Goal: Task Accomplishment & Management: Manage account settings

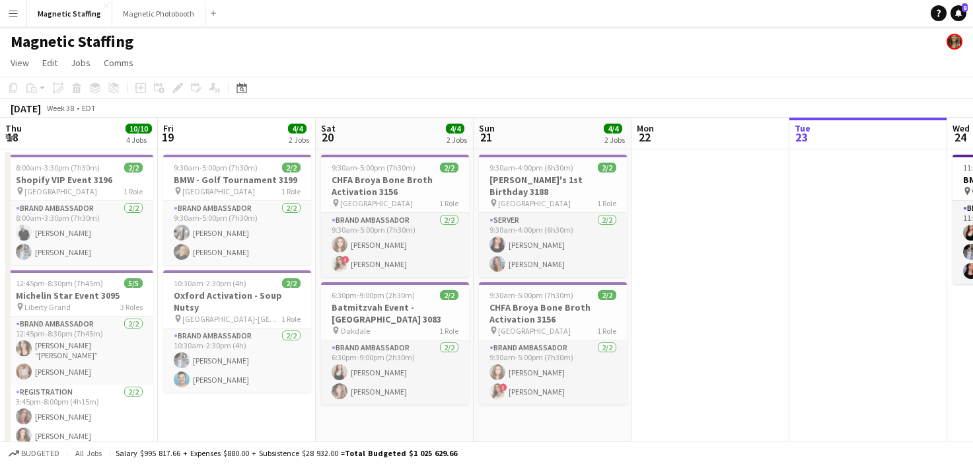
scroll to position [0, 454]
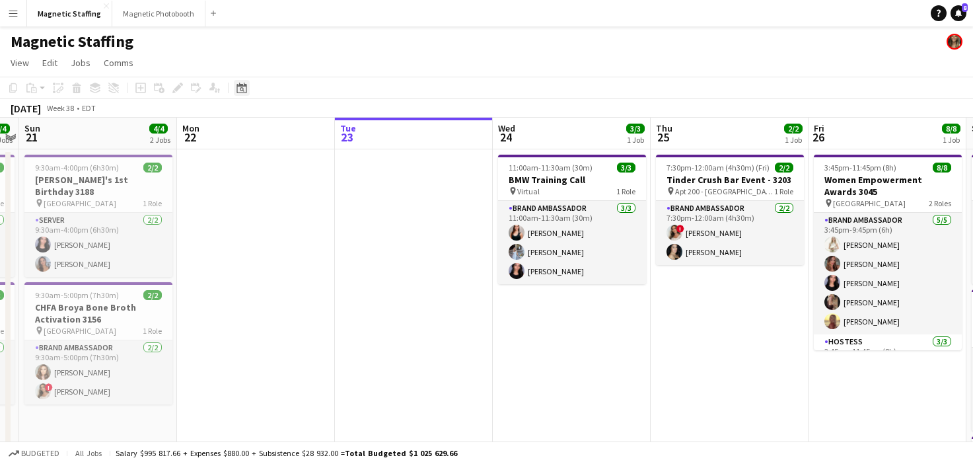
click at [240, 94] on div "Date picker" at bounding box center [242, 88] width 16 height 16
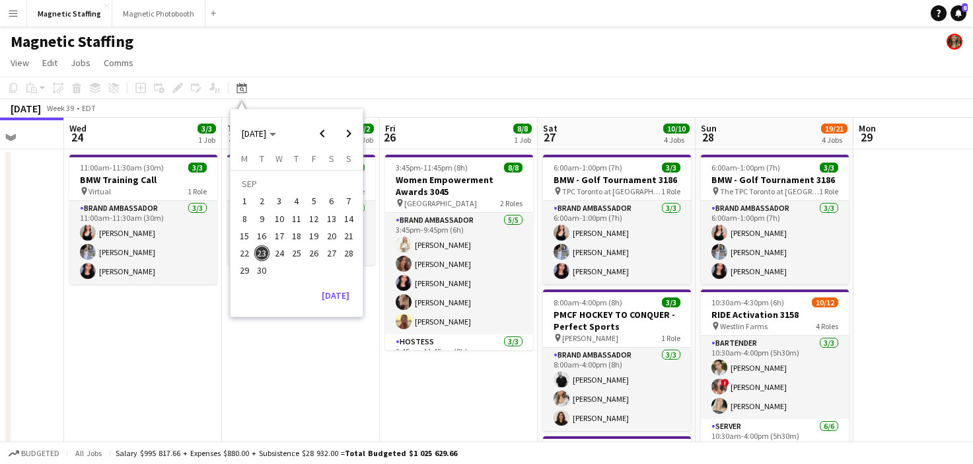
drag, startPoint x: 514, startPoint y: 284, endPoint x: 172, endPoint y: 318, distance: 343.9
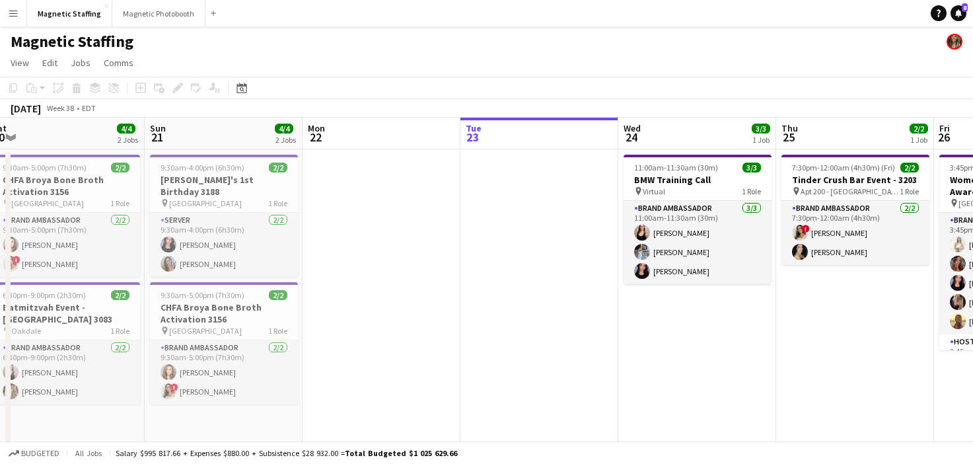
drag, startPoint x: 331, startPoint y: 299, endPoint x: 601, endPoint y: 297, distance: 270.2
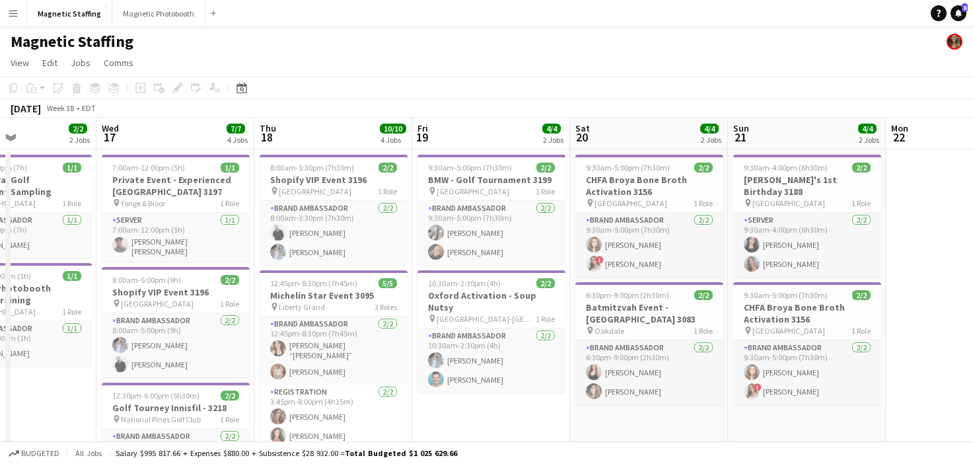
drag, startPoint x: 692, startPoint y: 280, endPoint x: 946, endPoint y: 274, distance: 253.7
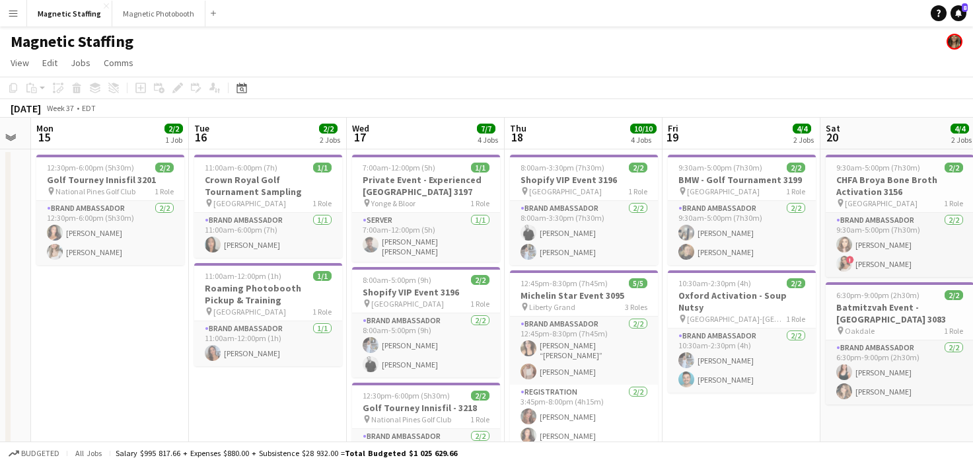
scroll to position [0, 447]
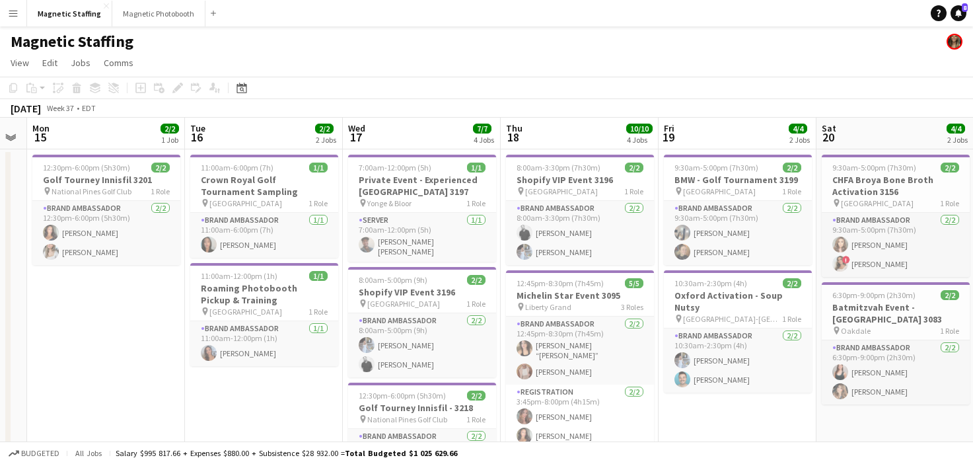
drag, startPoint x: 453, startPoint y: 324, endPoint x: 698, endPoint y: 296, distance: 246.0
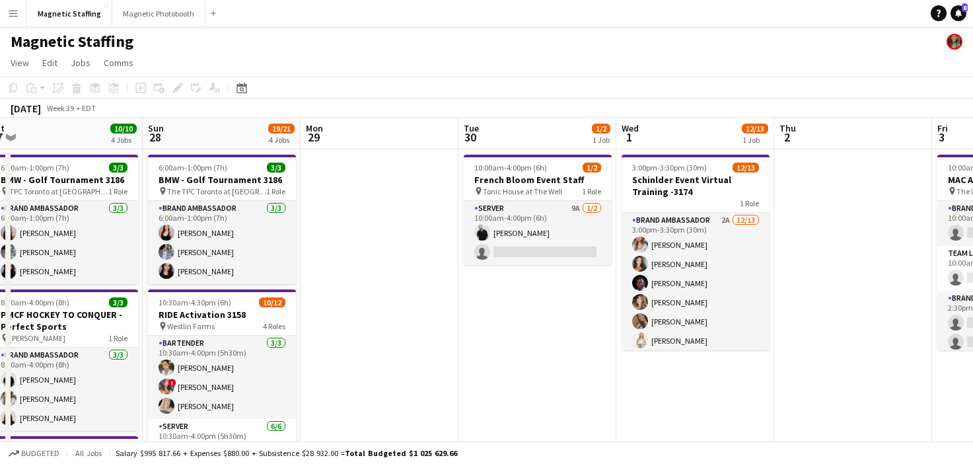
scroll to position [0, 429]
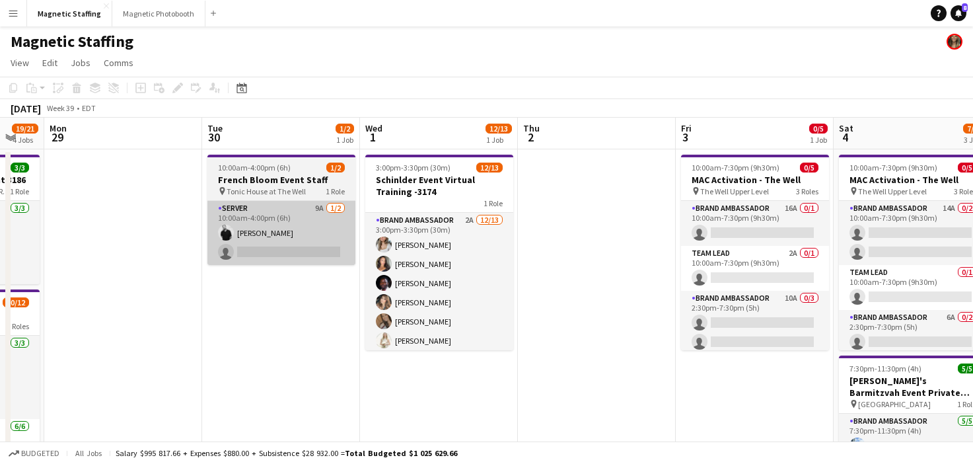
click at [308, 244] on app-card-role "Server 9A [DATE] 10:00am-4:00pm (6h) [PERSON_NAME] single-neutral-actions" at bounding box center [281, 233] width 148 height 64
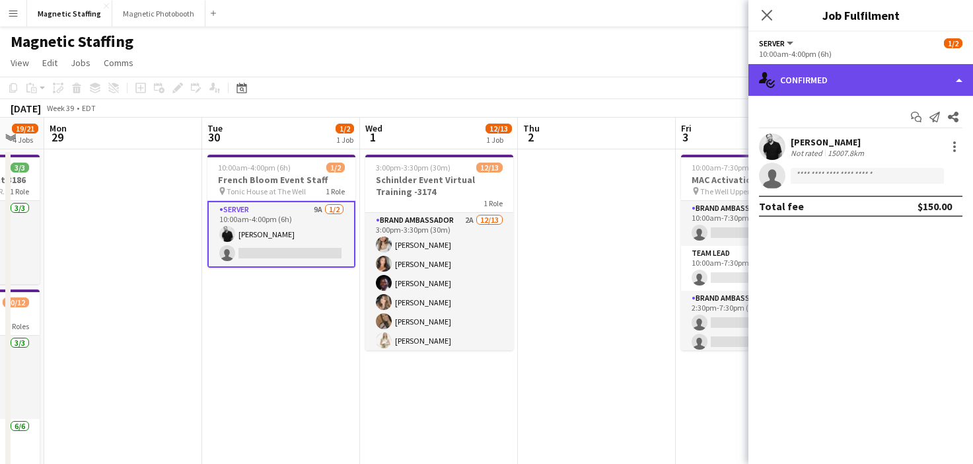
click at [846, 90] on div "single-neutral-actions-check-2 Confirmed" at bounding box center [860, 80] width 225 height 32
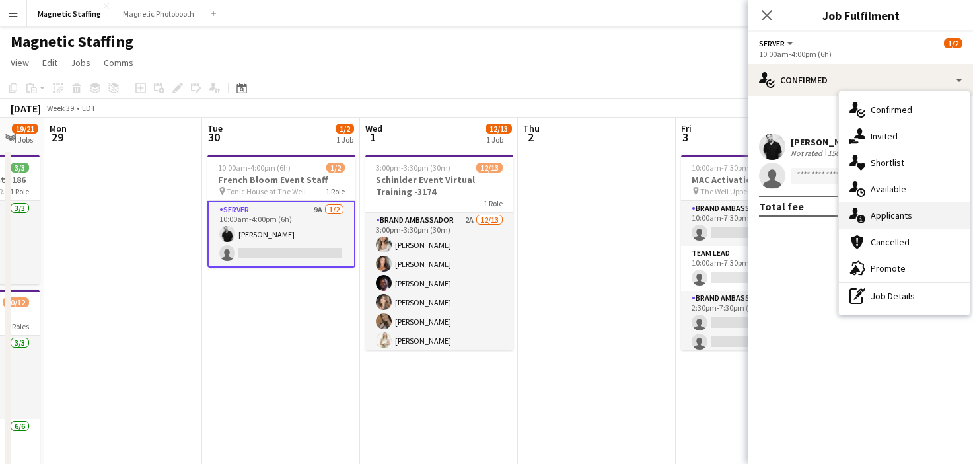
click at [890, 217] on span "Applicants" at bounding box center [892, 215] width 42 height 12
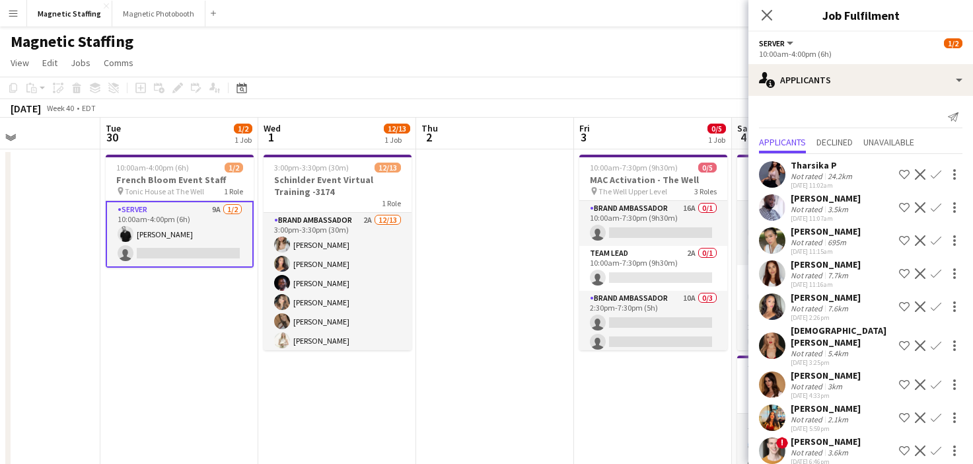
scroll to position [3, 0]
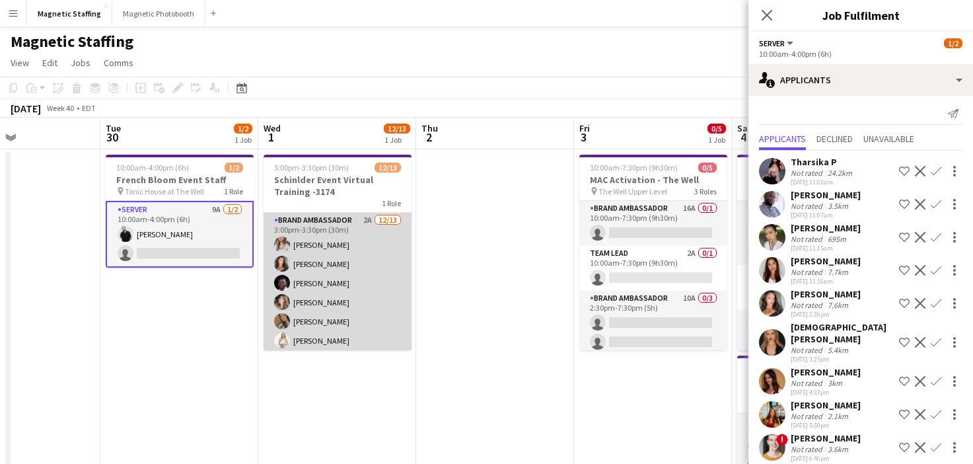
click at [333, 318] on app-card-role "Brand Ambassador 2A [DATE] 3:00pm-3:30pm (30m) [PERSON_NAME] [PERSON_NAME] [PER…" at bounding box center [338, 350] width 148 height 275
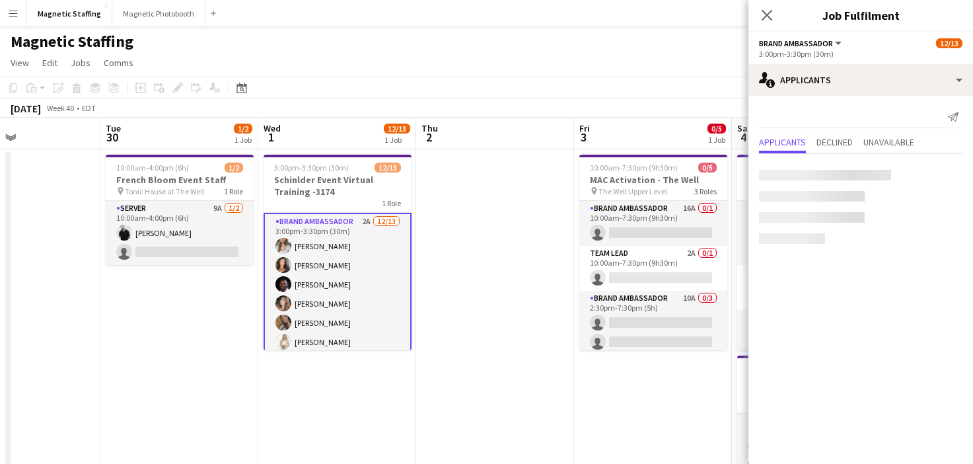
scroll to position [0, 0]
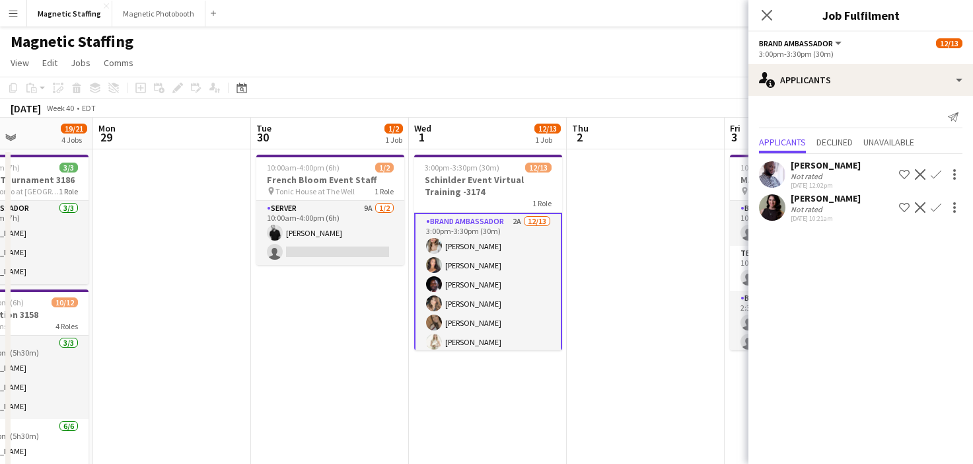
drag, startPoint x: 539, startPoint y: 308, endPoint x: 161, endPoint y: 349, distance: 380.0
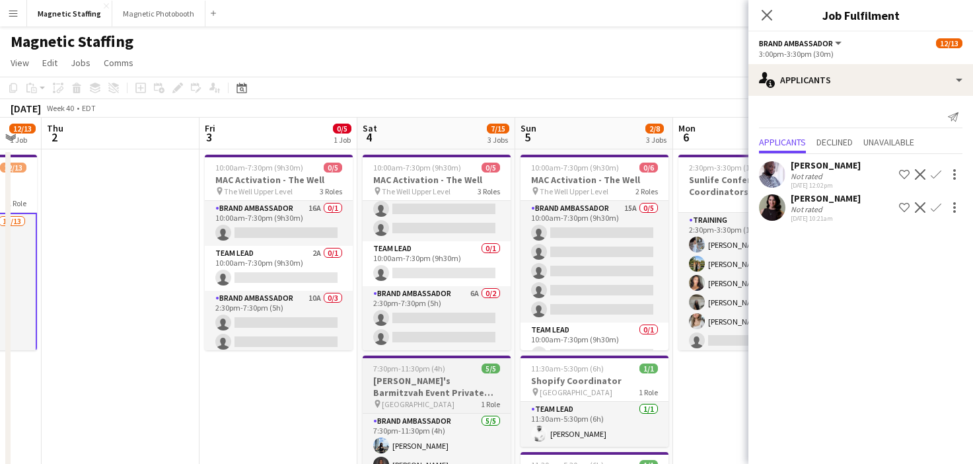
scroll to position [272, 0]
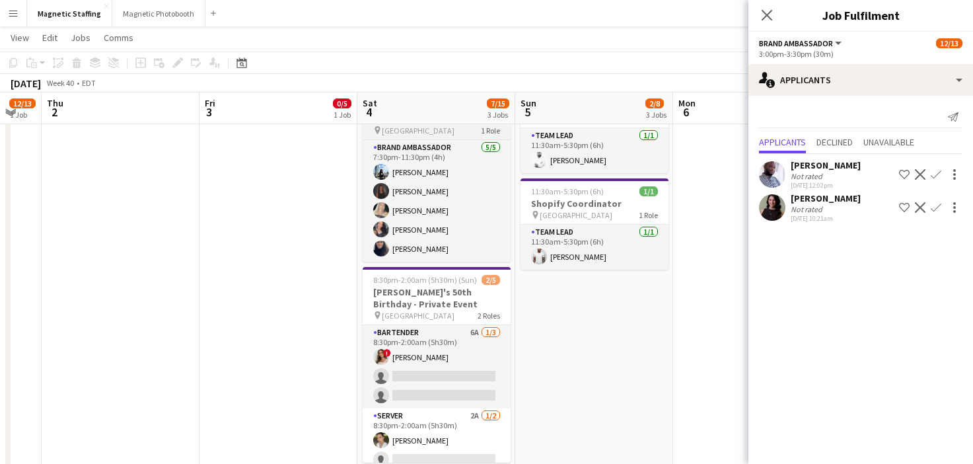
click at [416, 362] on app-card-role "Bartender 6A [DATE] 8:30pm-2:00am (5h30m) ! [PERSON_NAME] single-neutral-action…" at bounding box center [437, 366] width 148 height 83
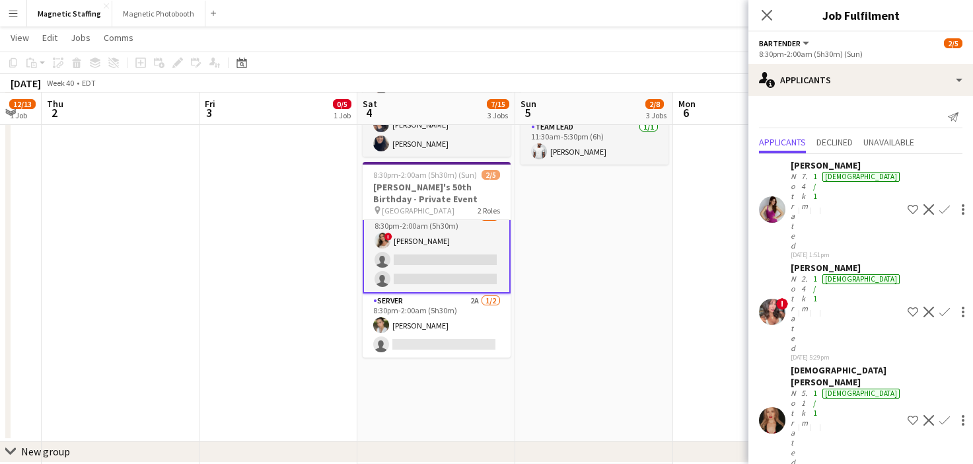
scroll to position [378, 0]
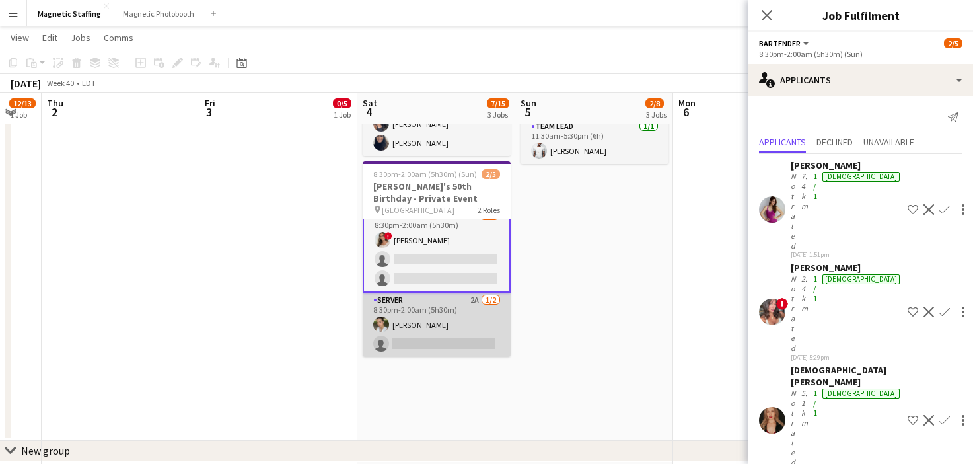
click at [449, 334] on app-card-role "Server 2A [DATE] 8:30pm-2:00am (5h30m) [PERSON_NAME] single-neutral-actions" at bounding box center [437, 325] width 148 height 64
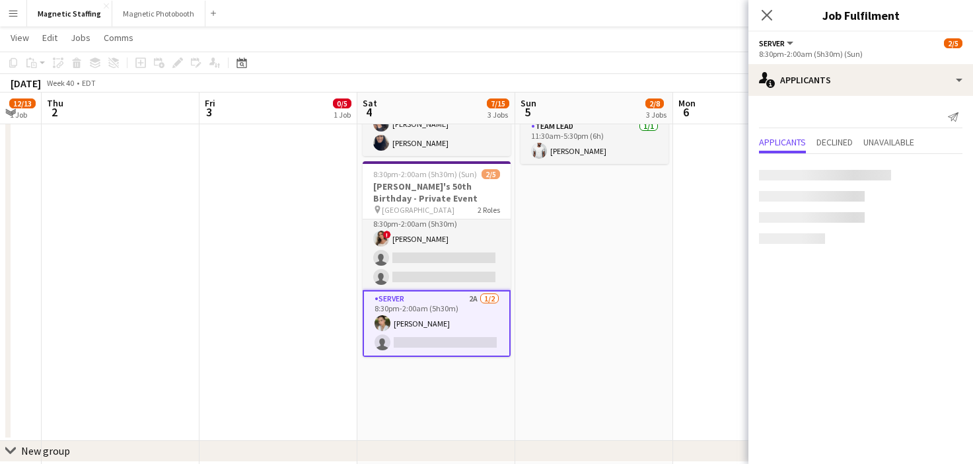
scroll to position [11, 0]
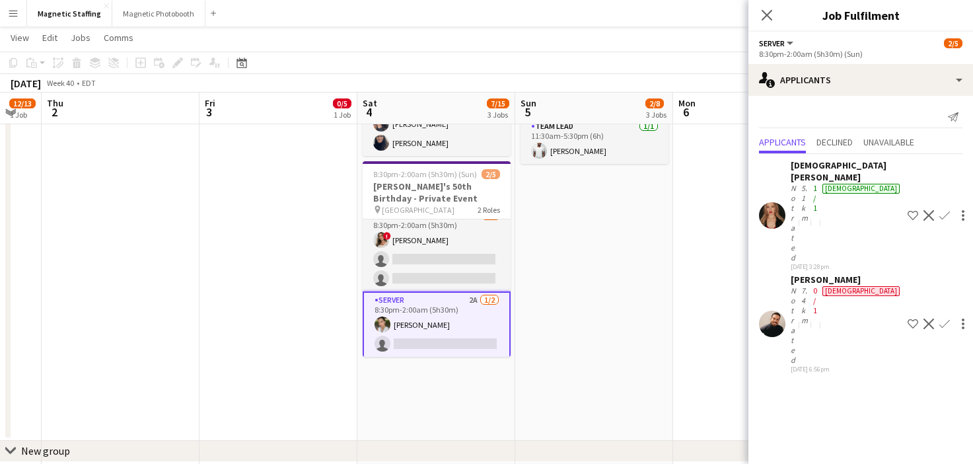
click at [923, 318] on app-icon "Decline" at bounding box center [928, 323] width 11 height 11
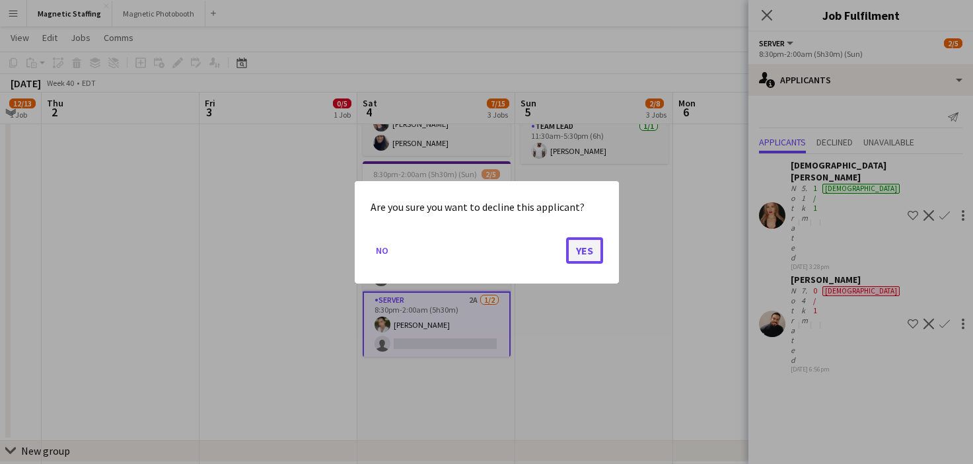
click at [578, 254] on button "Yes" at bounding box center [584, 249] width 37 height 26
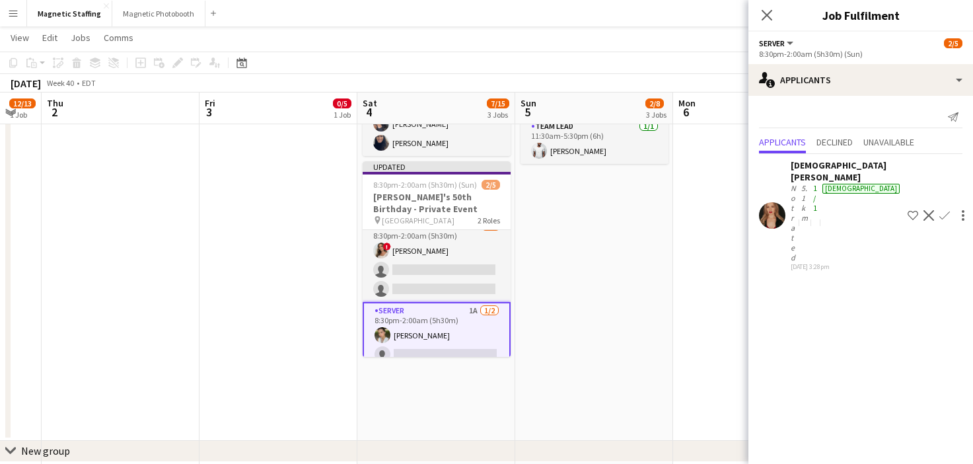
click at [628, 242] on app-date-cell "10:00am-7:30pm (9h30m) 0/6 MAC Activation - The Well pin The Well Upper Level 2…" at bounding box center [594, 105] width 158 height 670
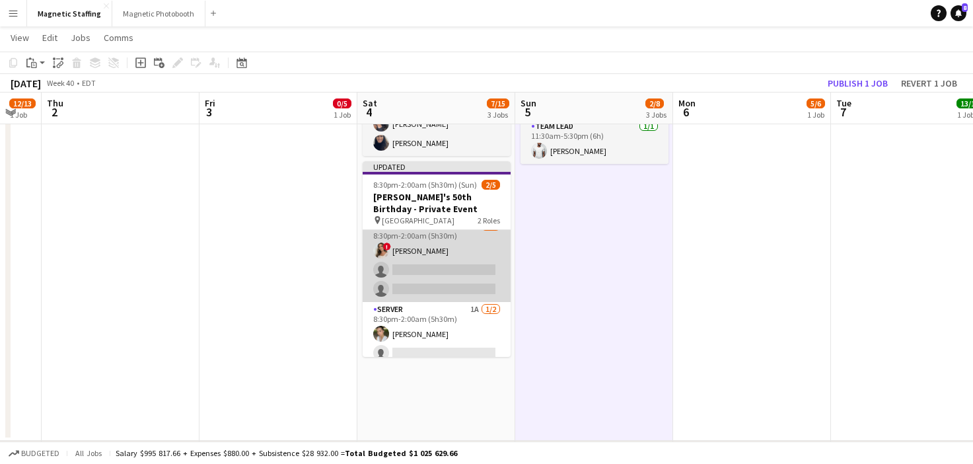
click at [465, 267] on app-card-role "Bartender 6A [DATE] 8:30pm-2:00am (5h30m) ! [PERSON_NAME] single-neutral-action…" at bounding box center [437, 260] width 148 height 83
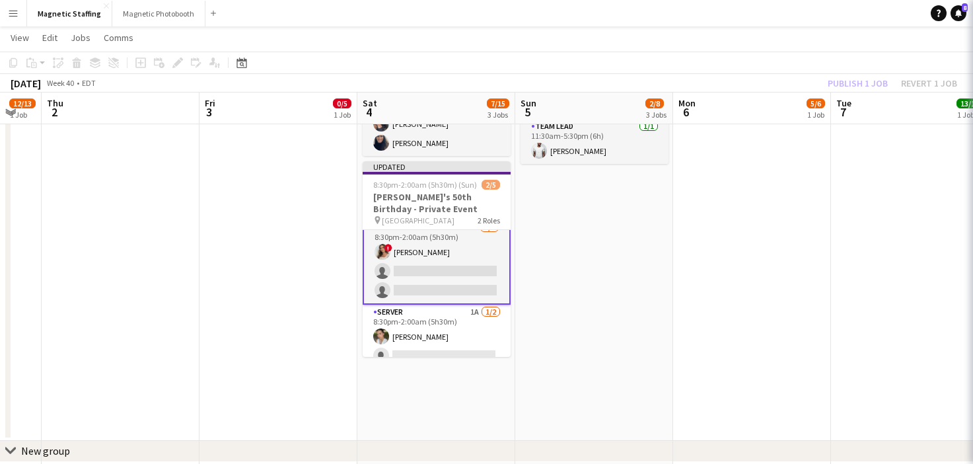
scroll to position [13, 0]
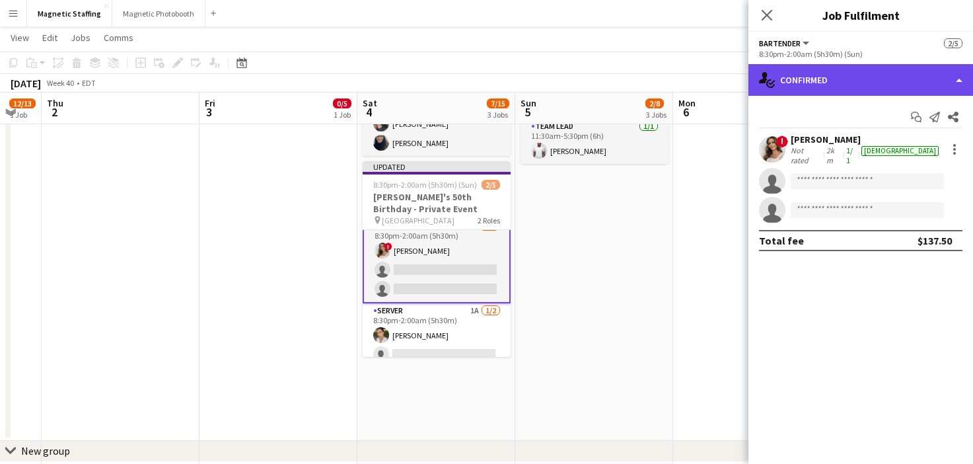
click at [826, 90] on div "single-neutral-actions-check-2 Confirmed" at bounding box center [860, 80] width 225 height 32
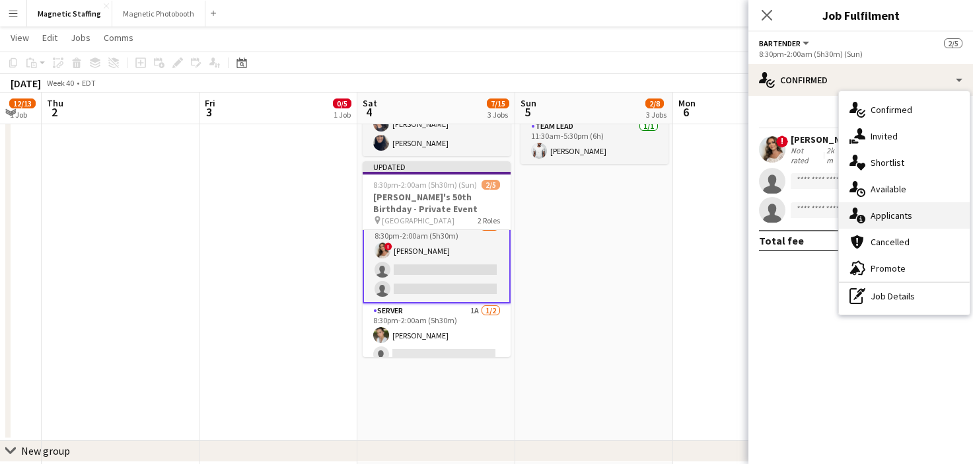
click at [855, 215] on icon at bounding box center [853, 212] width 9 height 11
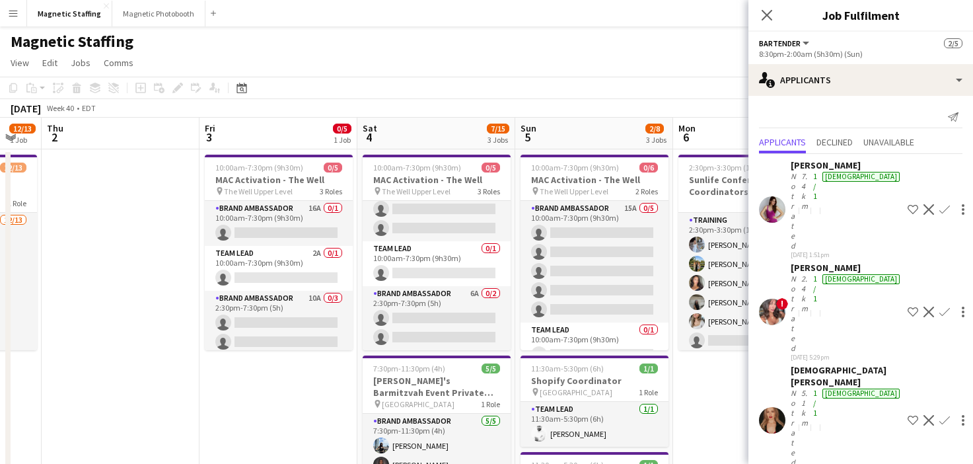
scroll to position [17, 0]
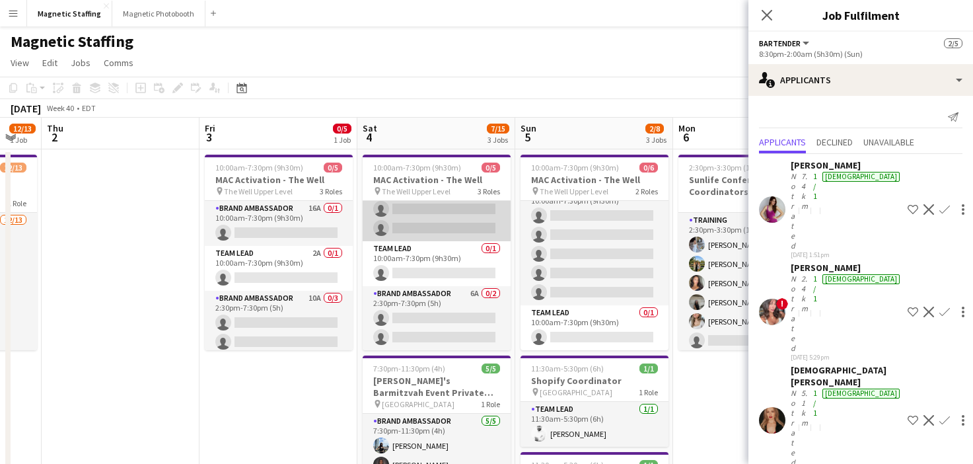
click at [408, 227] on app-card-role "Brand Ambassador 14A 0/2 10:00am-7:30pm (9h30m) single-neutral-actions single-n…" at bounding box center [437, 209] width 148 height 64
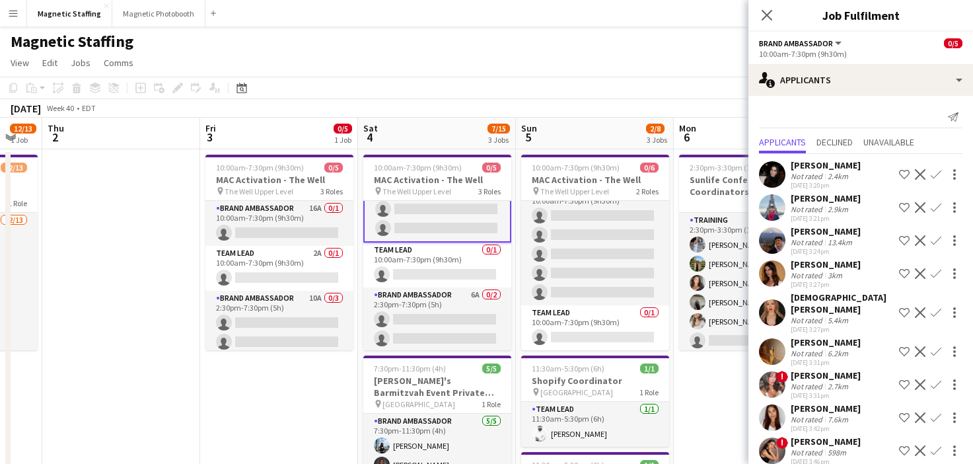
scroll to position [147, 0]
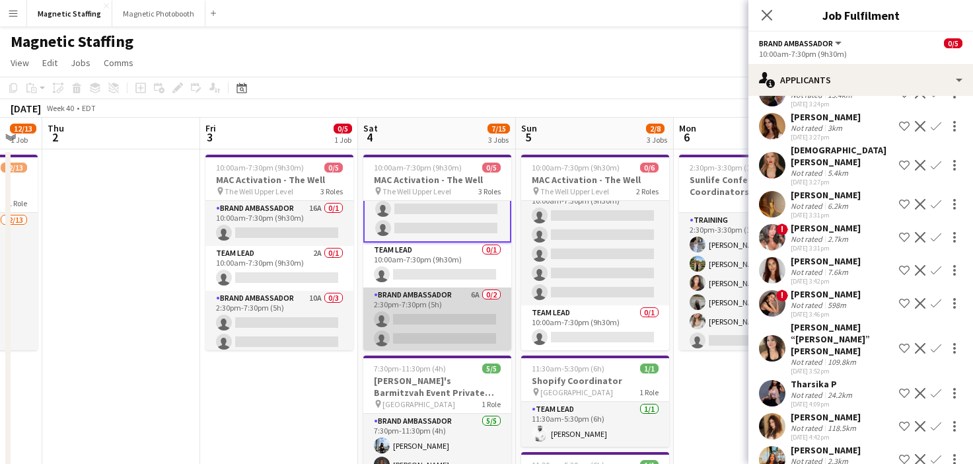
click at [415, 303] on app-card-role "Brand Ambassador 6A 0/2 2:30pm-7:30pm (5h) single-neutral-actions single-neutra…" at bounding box center [437, 319] width 148 height 64
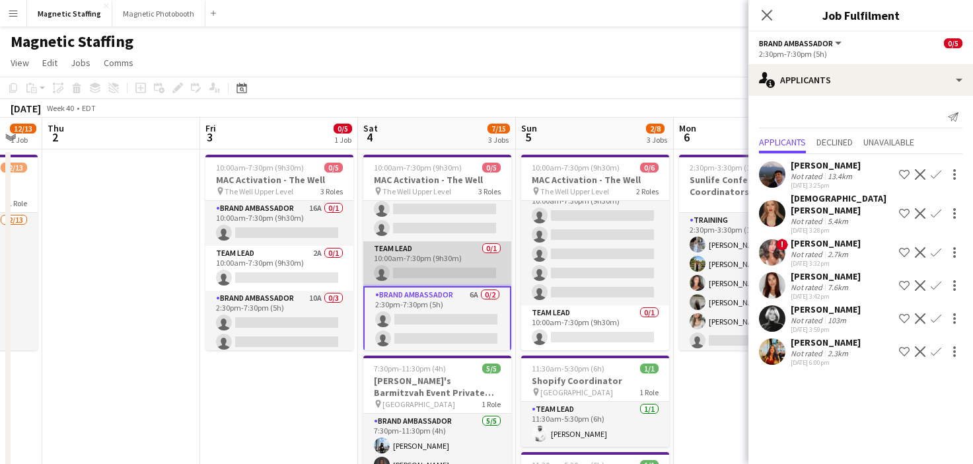
click at [429, 281] on app-card-role "Team Lead 0/1 10:00am-7:30pm (9h30m) single-neutral-actions" at bounding box center [437, 263] width 148 height 45
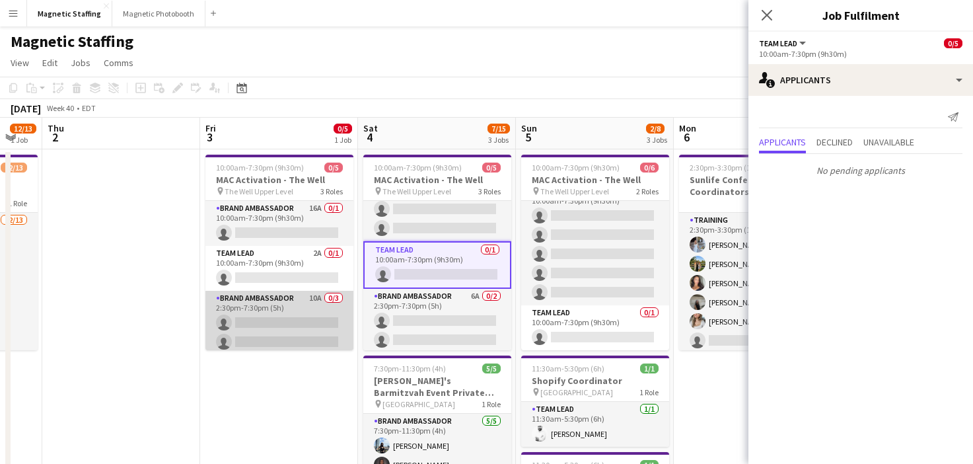
click at [265, 348] on app-card-role "Brand Ambassador 10A 0/3 2:30pm-7:30pm (5h) single-neutral-actions single-neutr…" at bounding box center [279, 332] width 148 height 83
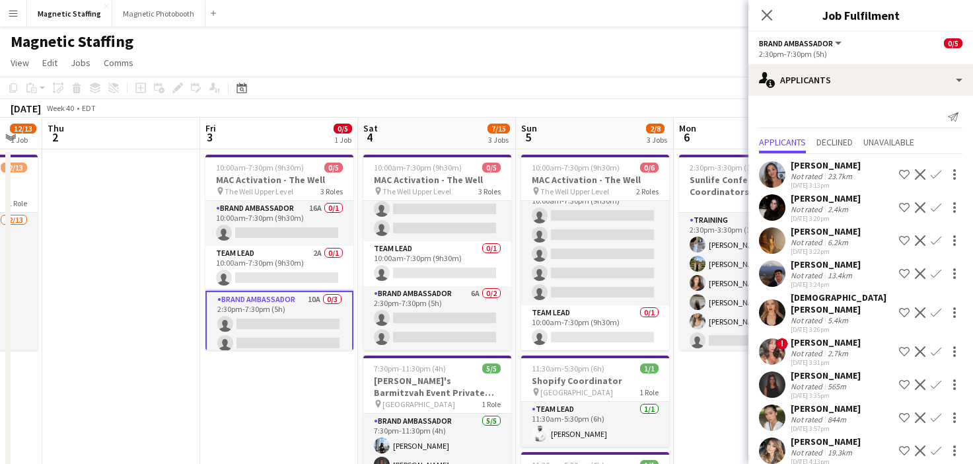
scroll to position [0, 0]
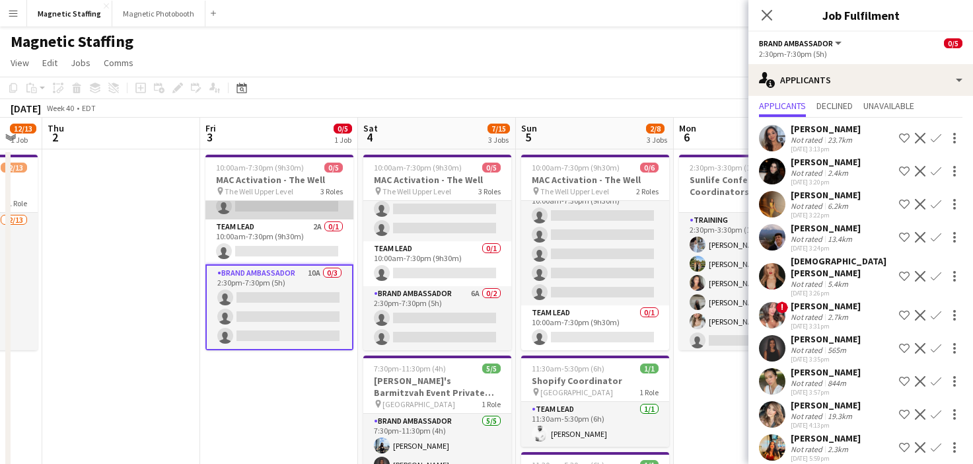
click at [295, 211] on app-card-role "Brand Ambassador 16A 0/1 10:00am-7:30pm (9h30m) single-neutral-actions" at bounding box center [279, 196] width 148 height 45
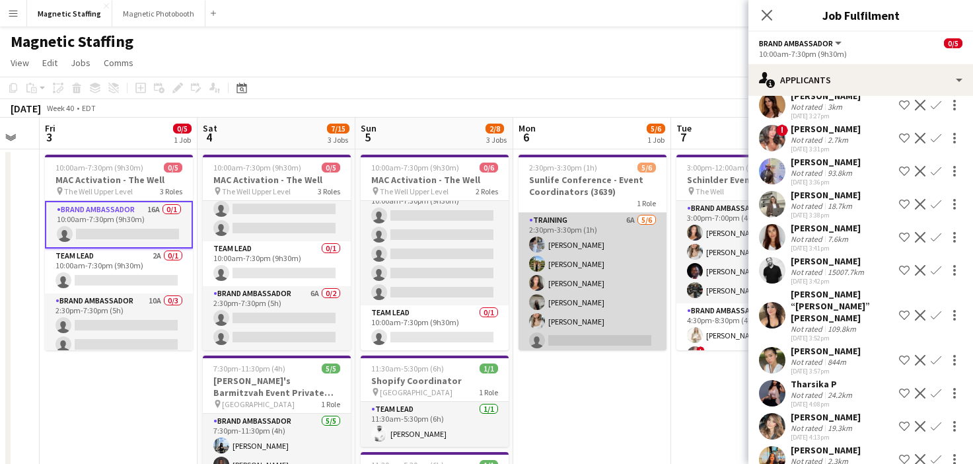
click at [529, 271] on app-card-role "Training 6A [DATE] 2:30pm-3:30pm (1h) [PERSON_NAME] [PERSON_NAME] [PERSON_NAME]…" at bounding box center [593, 283] width 148 height 141
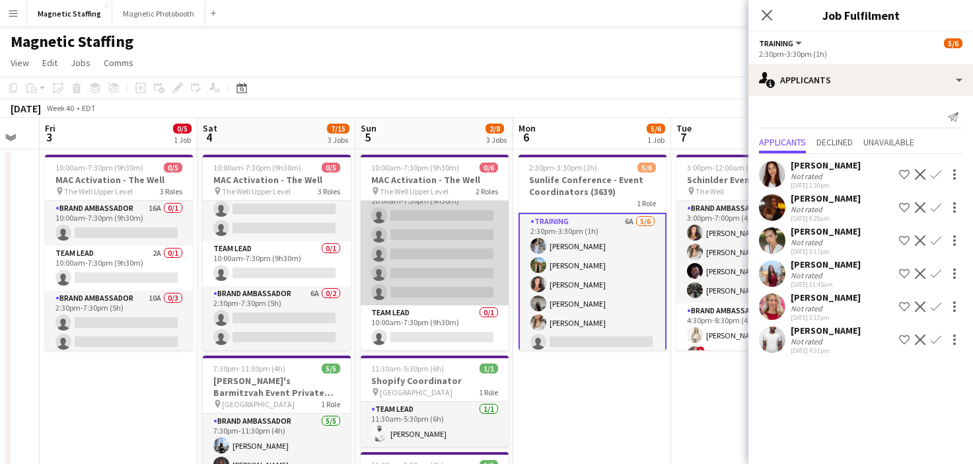
click at [402, 281] on app-card-role "Brand Ambassador 15A 0/5 10:00am-7:30pm (9h30m) single-neutral-actions single-n…" at bounding box center [435, 245] width 148 height 122
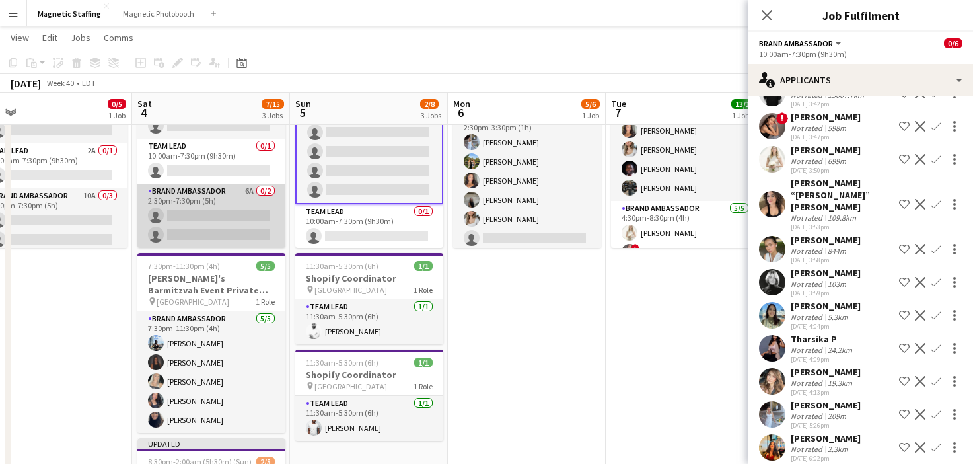
scroll to position [0, 499]
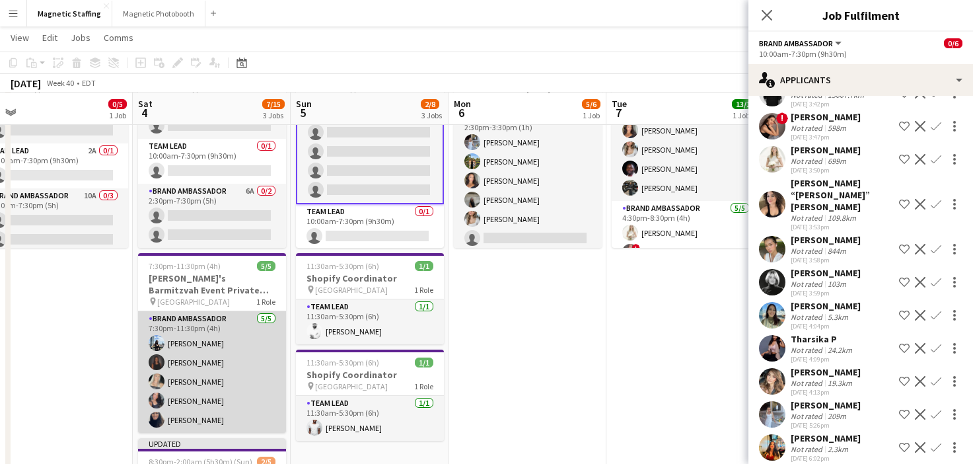
click at [225, 339] on app-card-role "Brand Ambassador [DATE] 7:30pm-11:30pm (4h) [PERSON_NAME] [PERSON_NAME] [PERSON…" at bounding box center [212, 372] width 148 height 122
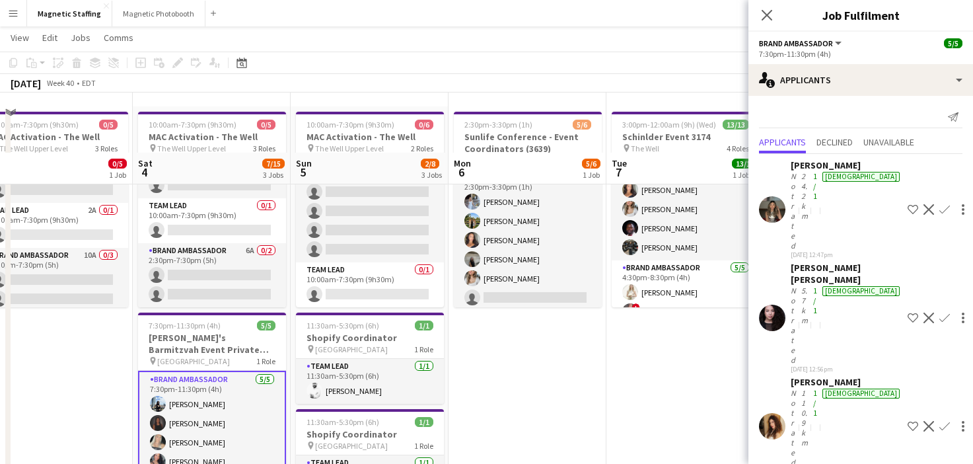
scroll to position [0, 0]
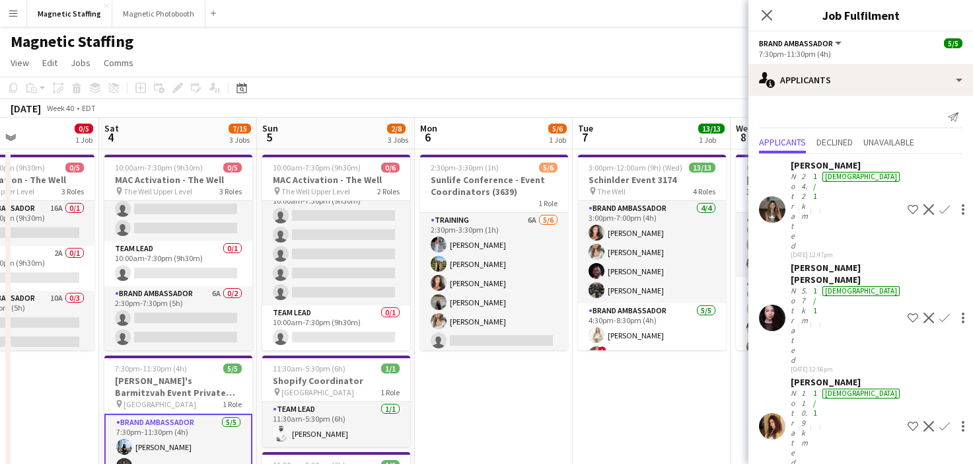
drag, startPoint x: 542, startPoint y: 285, endPoint x: 191, endPoint y: 326, distance: 353.9
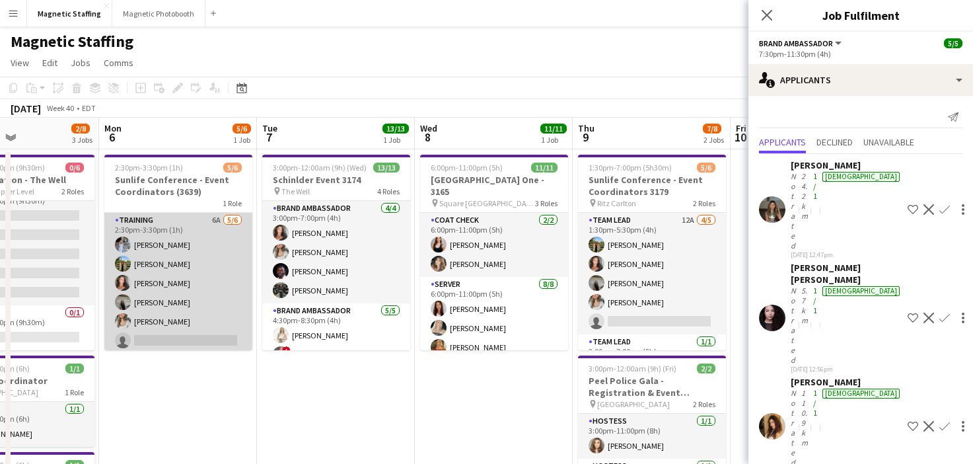
click at [186, 322] on app-card-role "Training 6A [DATE] 2:30pm-3:30pm (1h) [PERSON_NAME] [PERSON_NAME] [PERSON_NAME]…" at bounding box center [178, 283] width 148 height 141
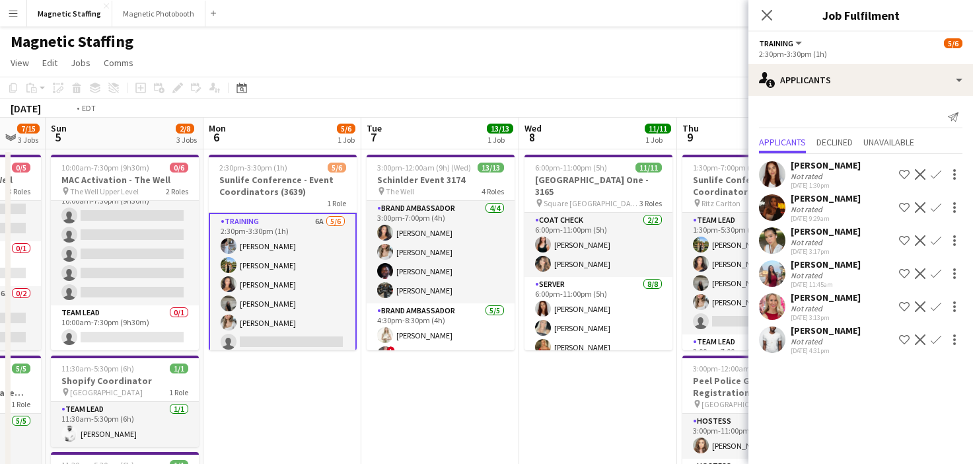
drag, startPoint x: 526, startPoint y: 258, endPoint x: 214, endPoint y: 269, distance: 312.0
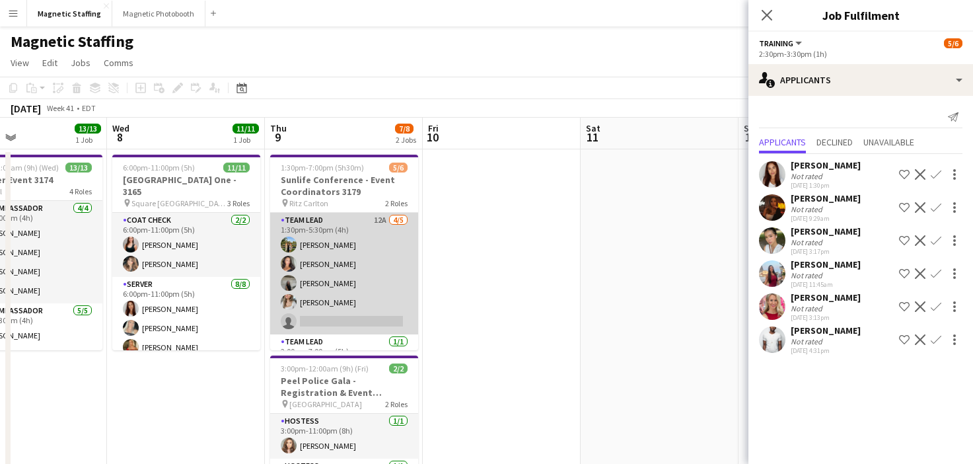
click at [310, 279] on app-card-role "Team Lead 12A [DATE] 1:30pm-5:30pm (4h) [PERSON_NAME] [PERSON_NAME] [PERSON_NAM…" at bounding box center [344, 274] width 148 height 122
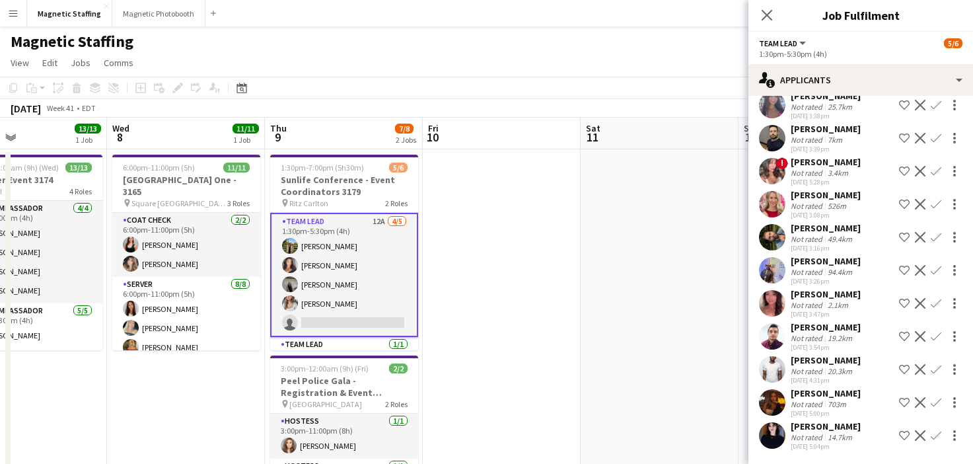
scroll to position [0, 288]
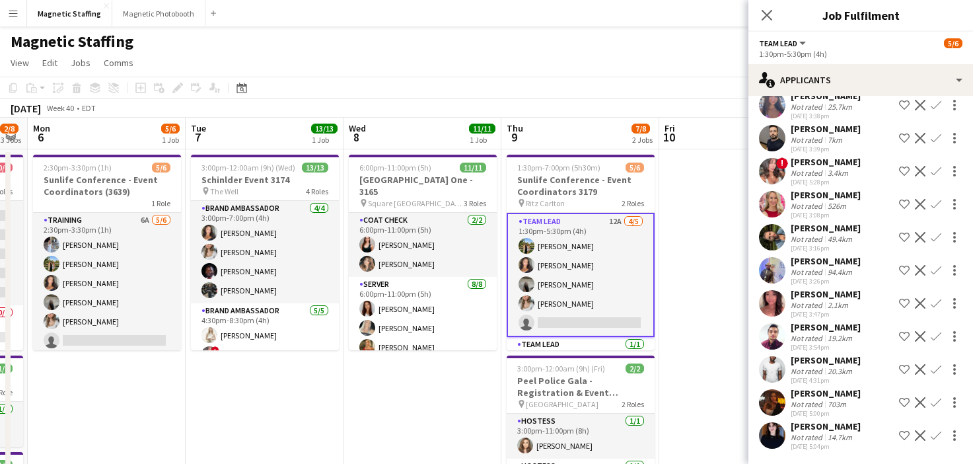
click at [936, 369] on app-icon "Confirm" at bounding box center [936, 369] width 11 height 11
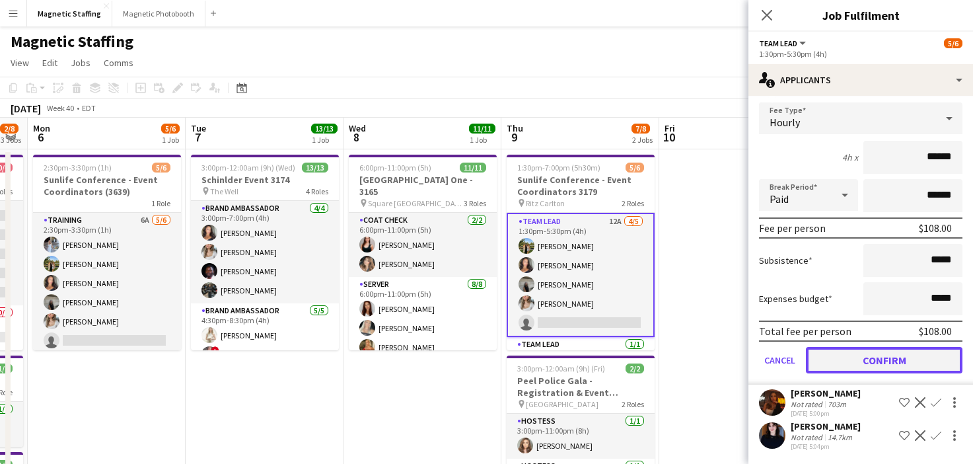
click at [881, 361] on button "Confirm" at bounding box center [884, 360] width 157 height 26
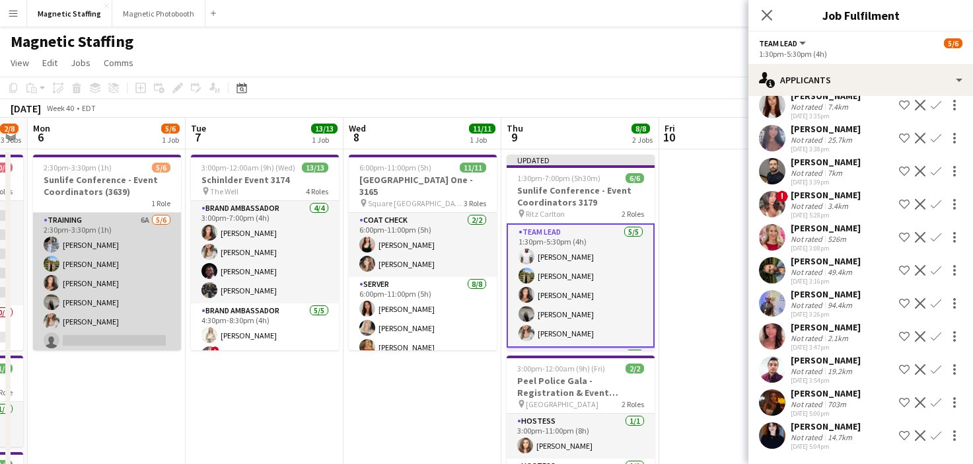
click at [144, 297] on app-card-role "Training 6A [DATE] 2:30pm-3:30pm (1h) [PERSON_NAME] [PERSON_NAME] [PERSON_NAME]…" at bounding box center [107, 283] width 148 height 141
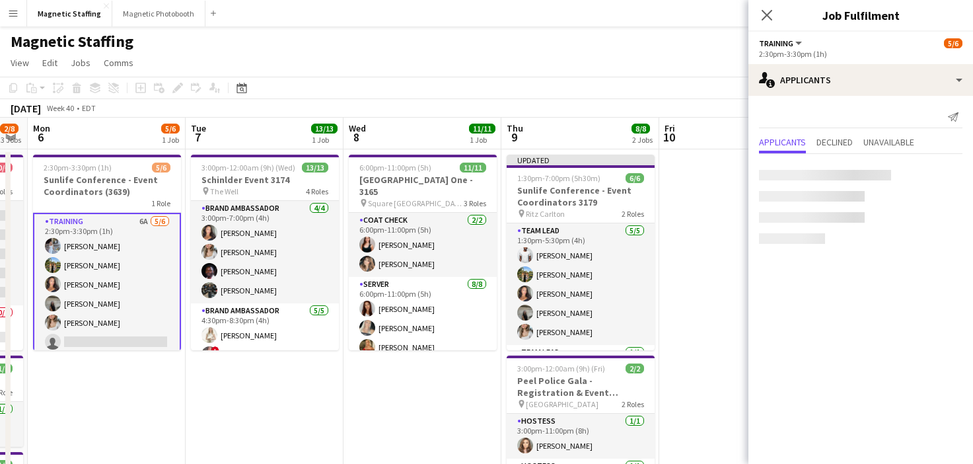
scroll to position [0, 0]
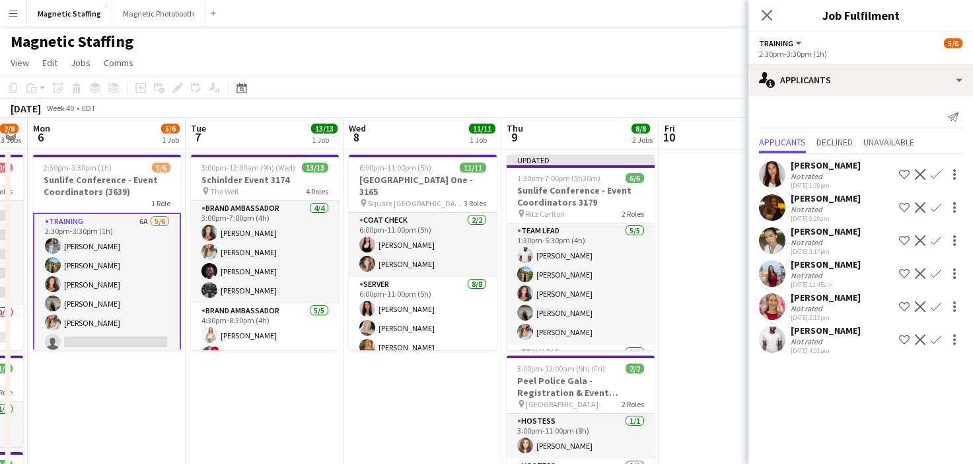
click at [933, 342] on app-icon "Confirm" at bounding box center [936, 339] width 11 height 11
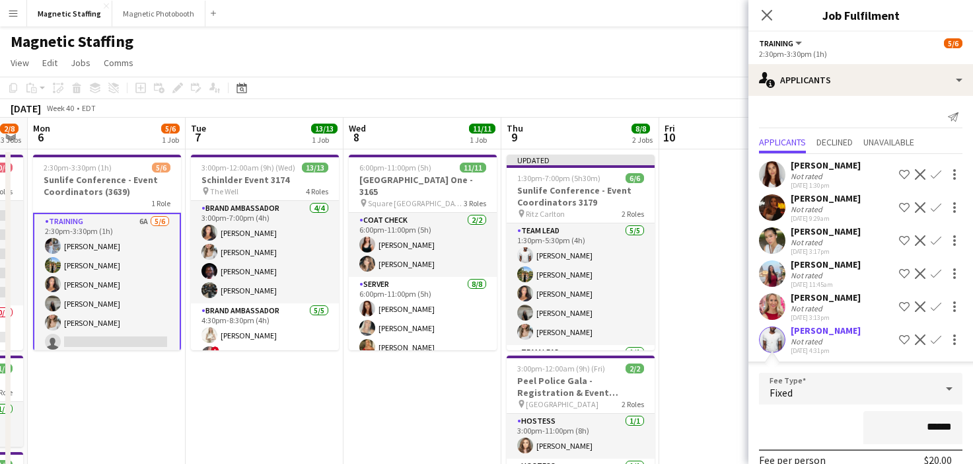
scroll to position [166, 0]
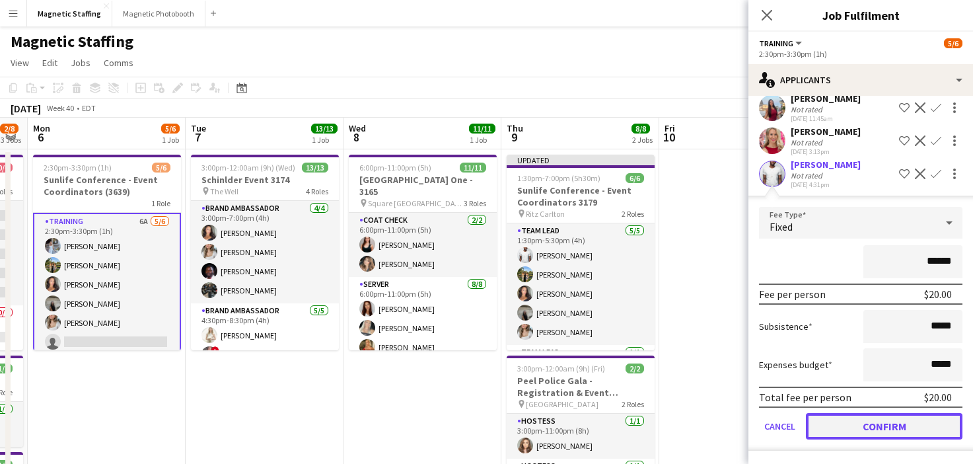
click at [850, 426] on button "Confirm" at bounding box center [884, 426] width 157 height 26
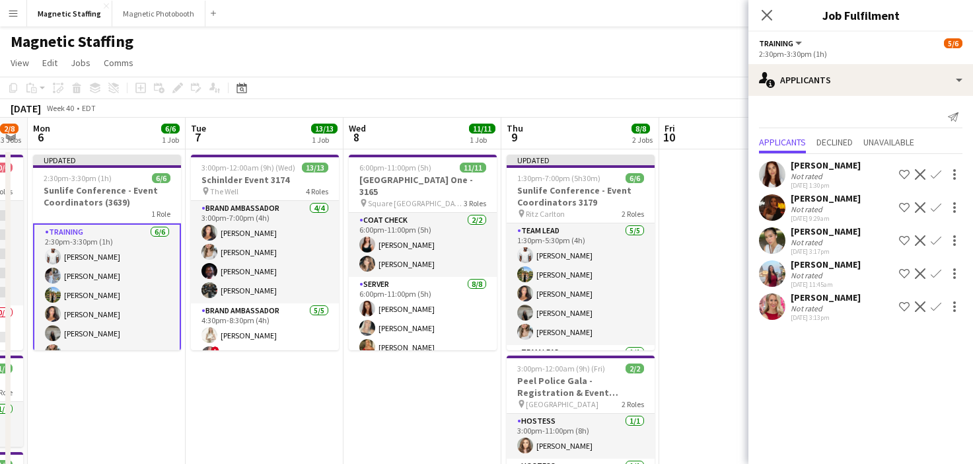
scroll to position [0, 0]
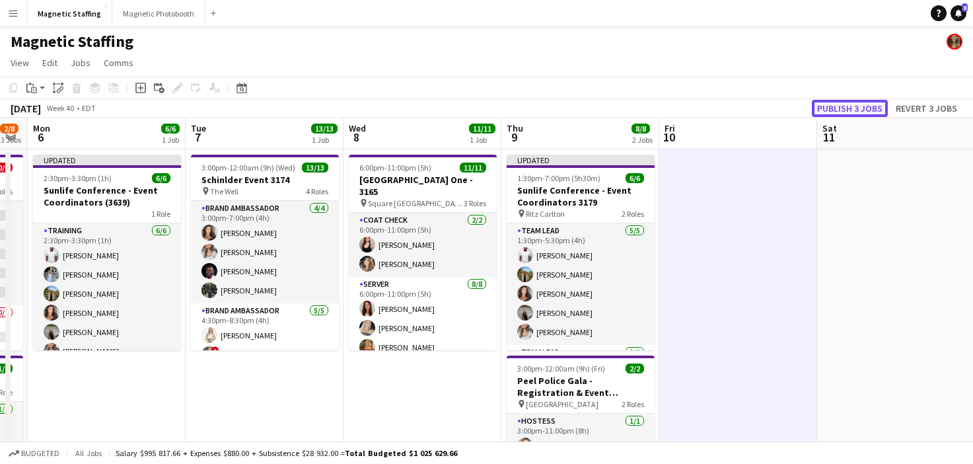
click at [857, 106] on button "Publish 3 jobs" at bounding box center [850, 108] width 76 height 17
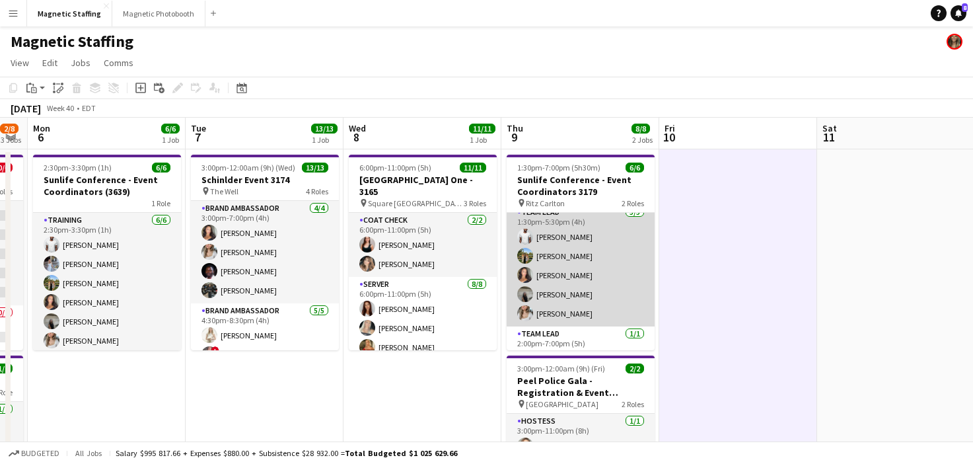
click at [558, 305] on app-card-role "Team Lead [DATE] 1:30pm-5:30pm (4h) [PERSON_NAME] [PERSON_NAME] [PERSON_NAME] […" at bounding box center [581, 266] width 148 height 122
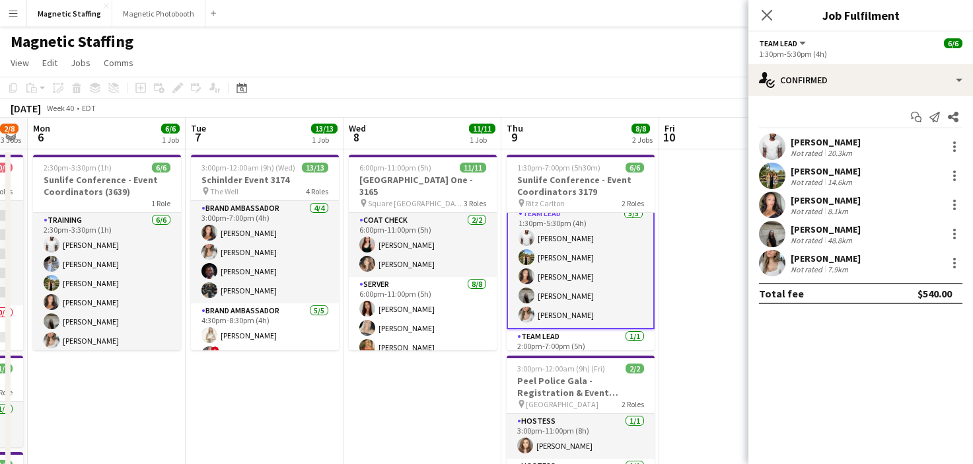
scroll to position [9, 0]
click at [777, 147] on app-user-avatar at bounding box center [772, 146] width 26 height 26
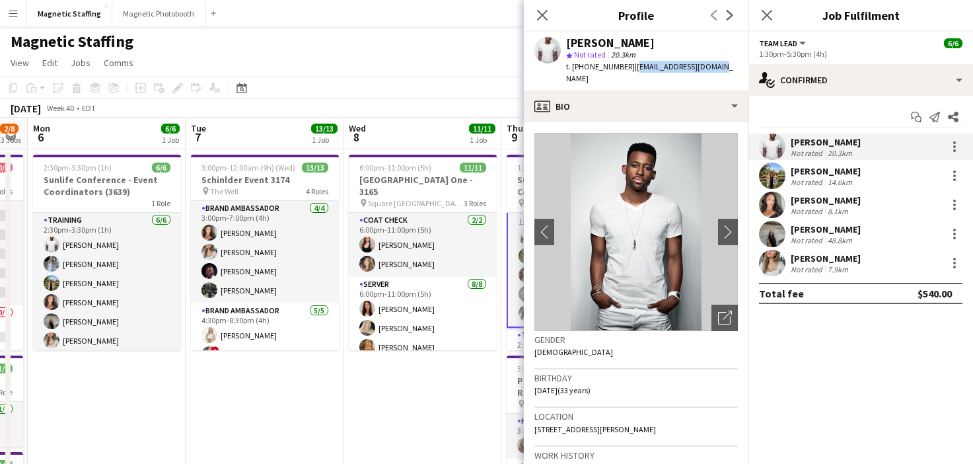
drag, startPoint x: 620, startPoint y: 67, endPoint x: 698, endPoint y: 65, distance: 77.3
click at [709, 66] on div "[PERSON_NAME] star Not rated 20.3km t. [PHONE_NUMBER] | [EMAIL_ADDRESS][DOMAIN_…" at bounding box center [636, 61] width 225 height 59
copy span "[EMAIL_ADDRESS][DOMAIN_NAME]"
click at [0, 0] on body "Menu Boards Boards Boards All jobs Status Workforce Workforce My Workforce Recr…" at bounding box center [486, 451] width 973 height 903
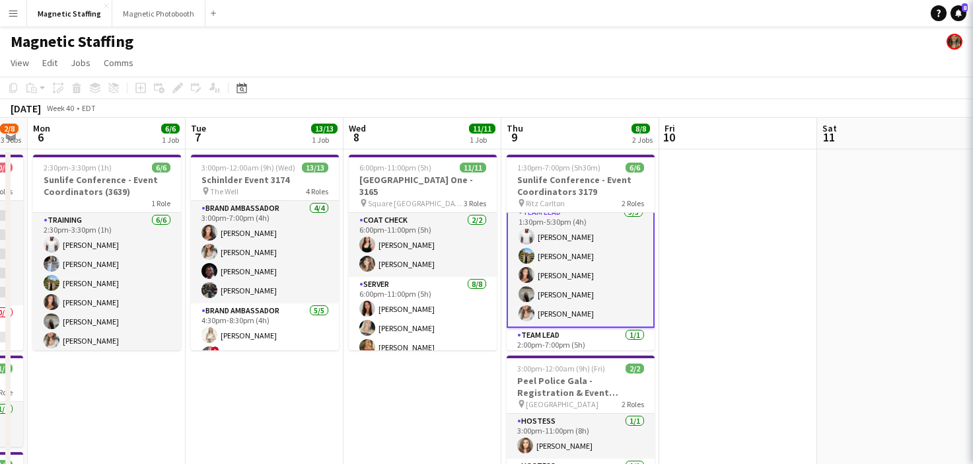
scroll to position [8, 0]
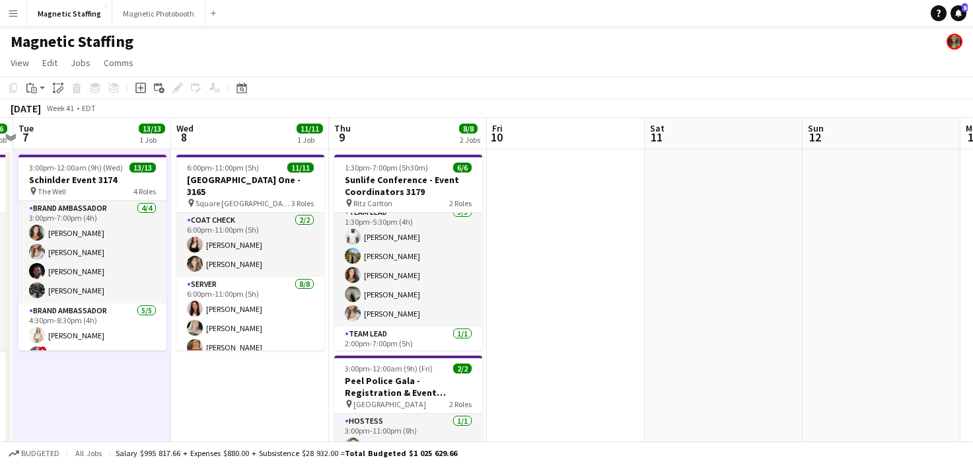
drag, startPoint x: 157, startPoint y: 360, endPoint x: 109, endPoint y: 360, distance: 47.6
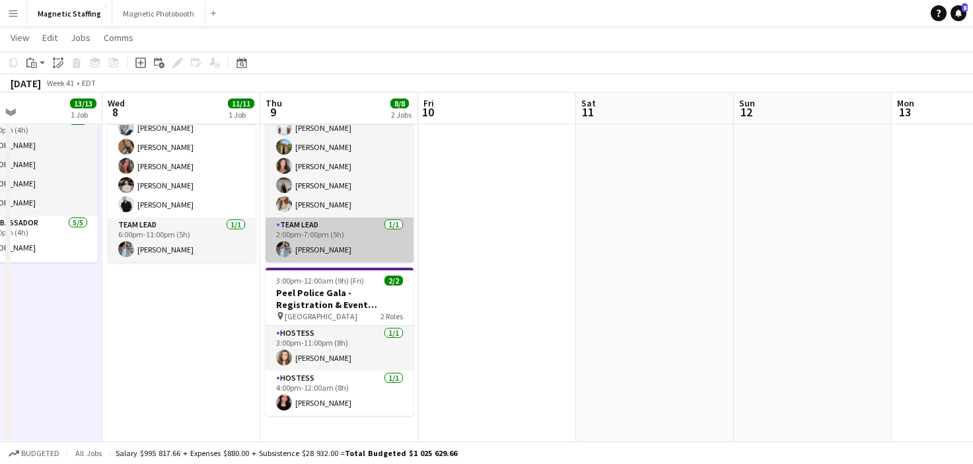
scroll to position [0, 0]
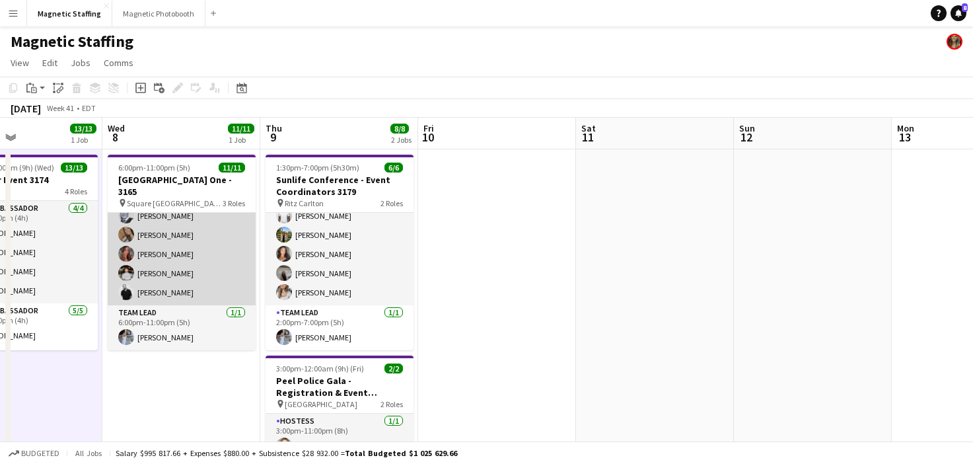
click at [202, 273] on app-card-role "Server [DATE] 6:00pm-11:00pm (5h) [PERSON_NAME] [PERSON_NAME] [PERSON_NAME] [PE…" at bounding box center [182, 215] width 148 height 179
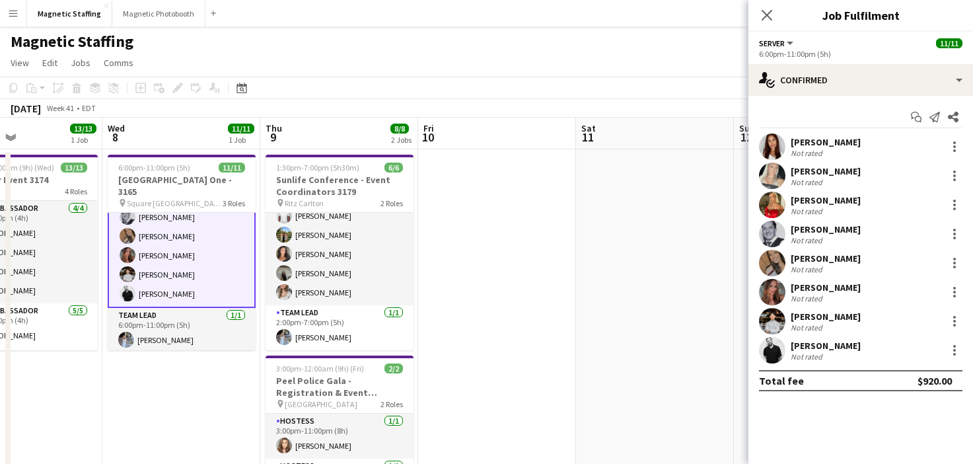
scroll to position [152, 0]
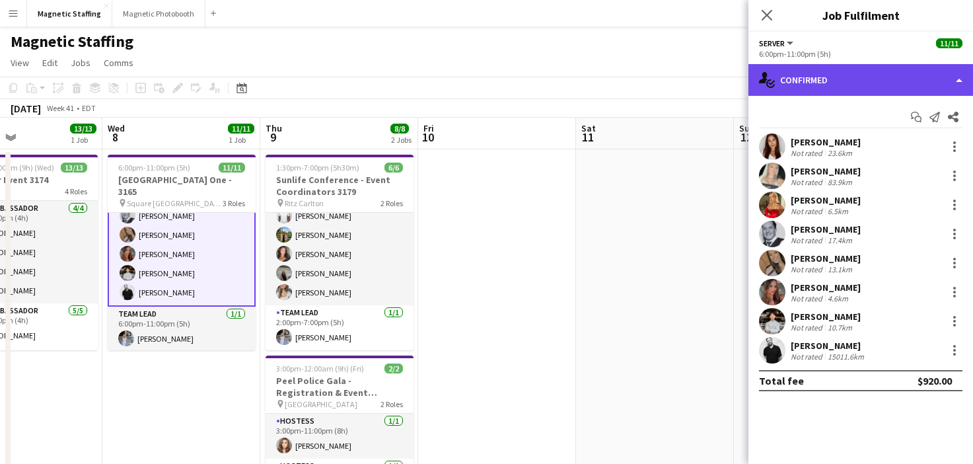
click at [844, 82] on div "single-neutral-actions-check-2 Confirmed" at bounding box center [860, 80] width 225 height 32
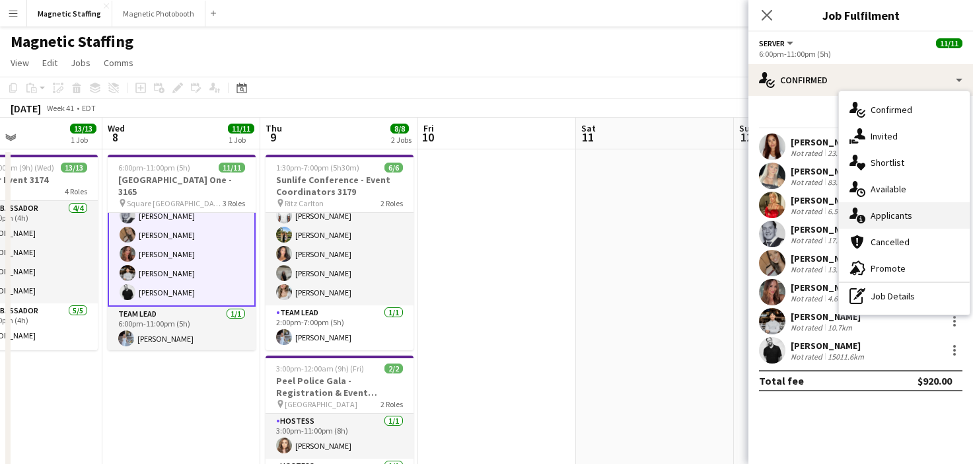
click at [869, 215] on div "single-neutral-actions-information Applicants" at bounding box center [904, 215] width 131 height 26
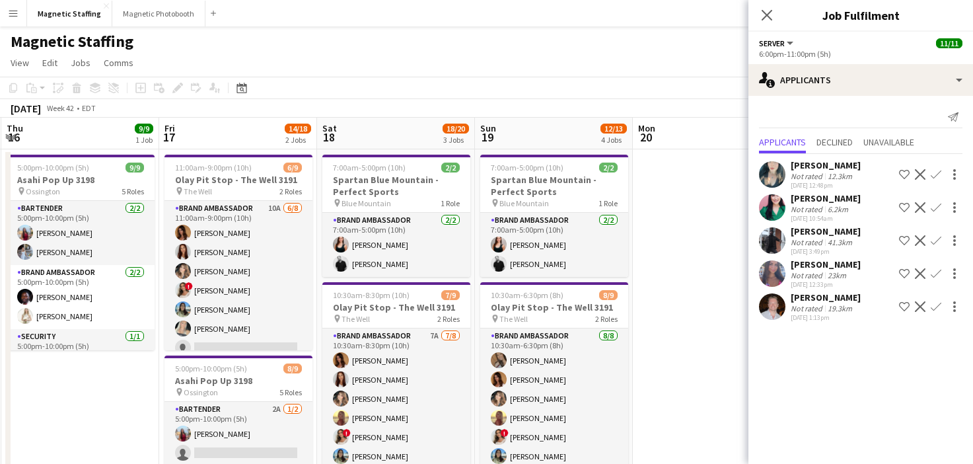
scroll to position [0, 357]
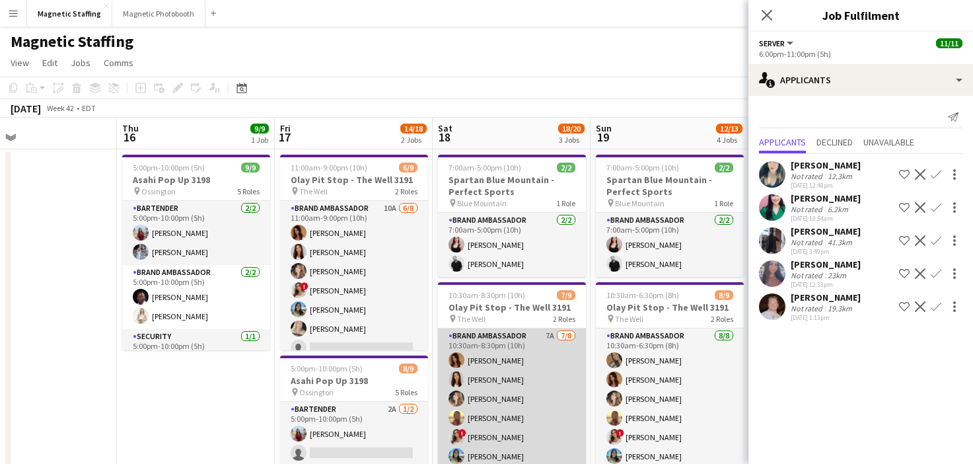
click at [462, 405] on app-card-role "Brand Ambassador 7A [DATE] 10:30am-8:30pm (10h) [PERSON_NAME] [PERSON_NAME] [PE…" at bounding box center [512, 417] width 148 height 179
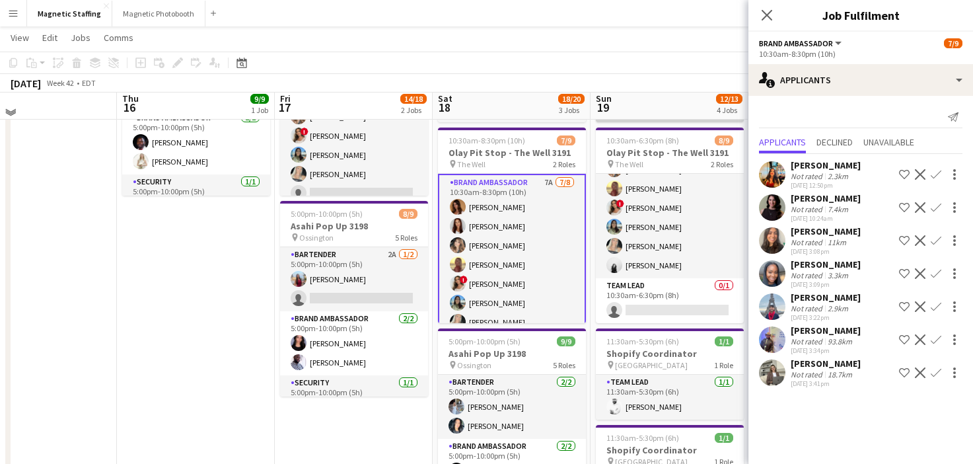
scroll to position [154, 0]
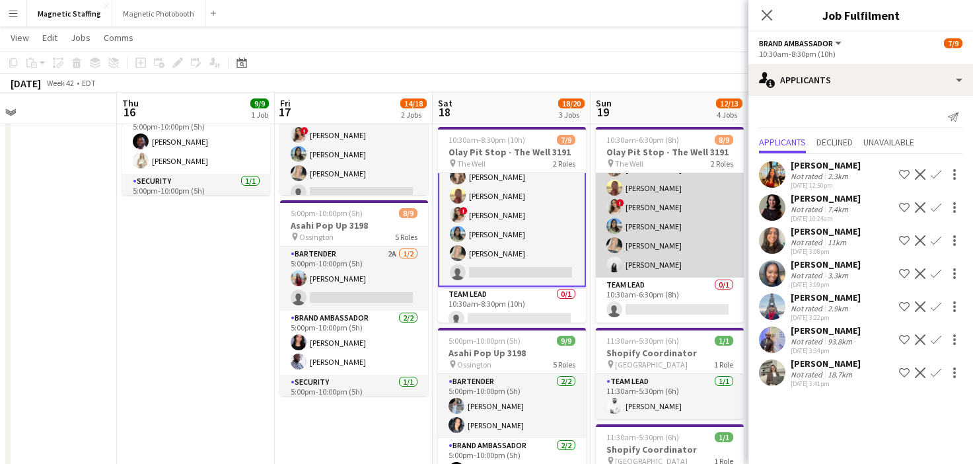
click at [648, 220] on app-card-role "Brand Ambassador [DATE] 10:30am-6:30pm (8h) [PERSON_NAME] [PERSON_NAME] [PERSON…" at bounding box center [670, 187] width 148 height 179
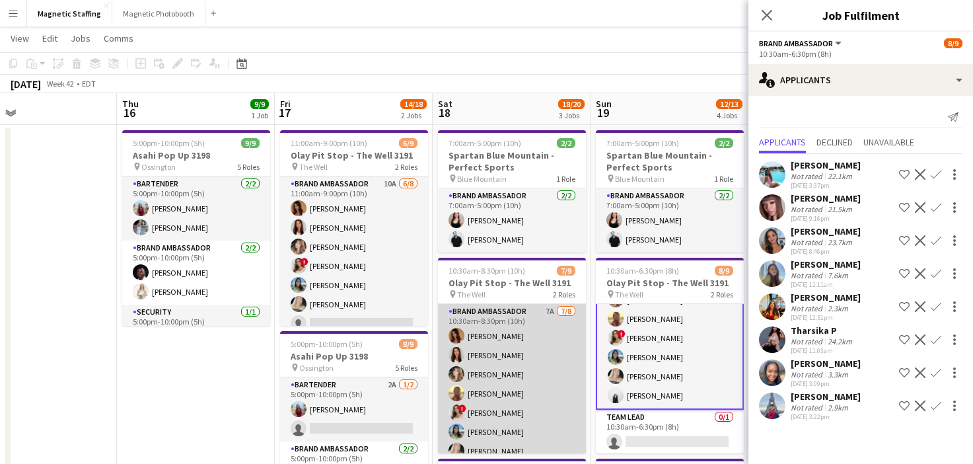
scroll to position [0, 0]
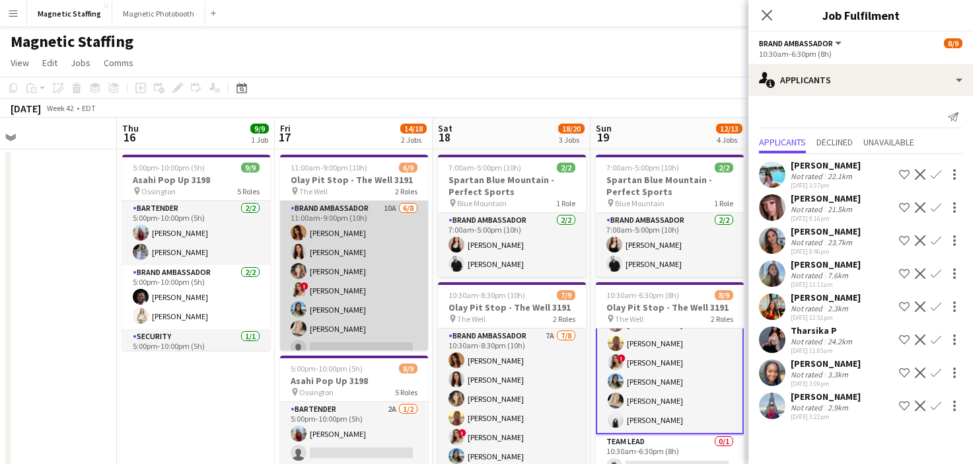
click at [362, 314] on app-card-role "Brand Ambassador 10A [DATE] 11:00am-9:00pm (10h) [PERSON_NAME] [PERSON_NAME] [P…" at bounding box center [354, 290] width 148 height 179
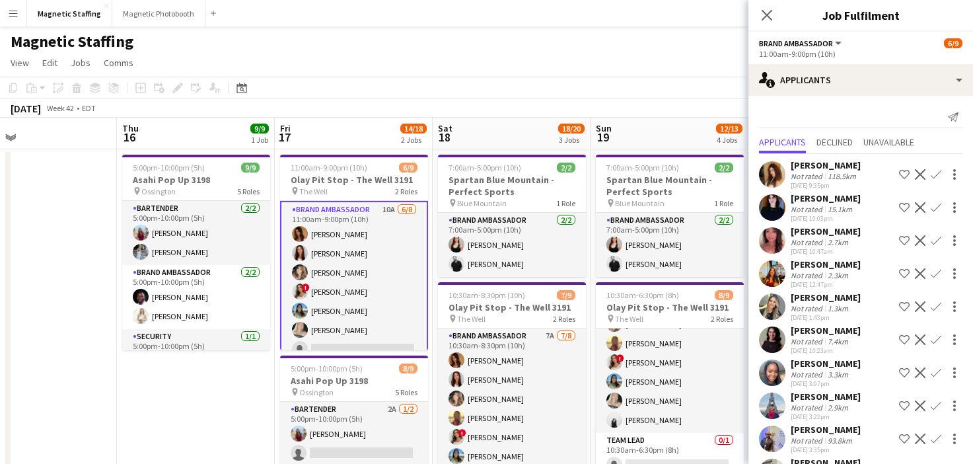
scroll to position [36, 0]
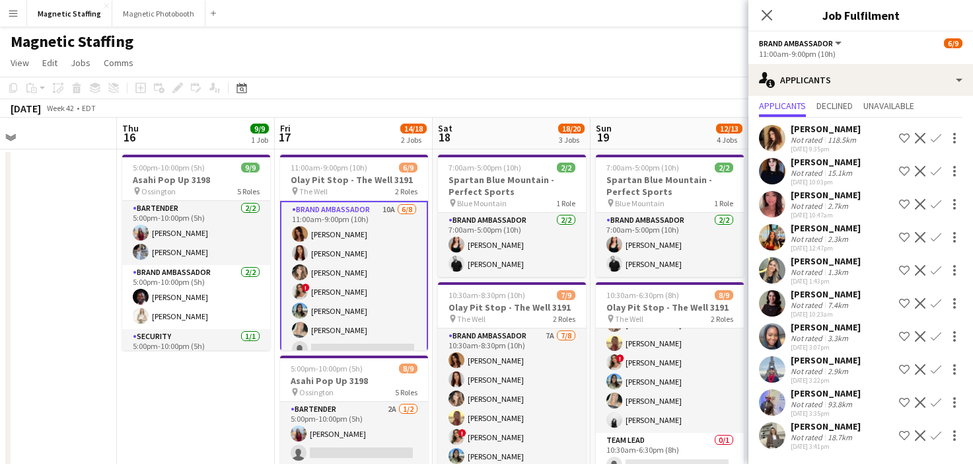
click at [938, 435] on app-icon "Confirm" at bounding box center [936, 435] width 11 height 11
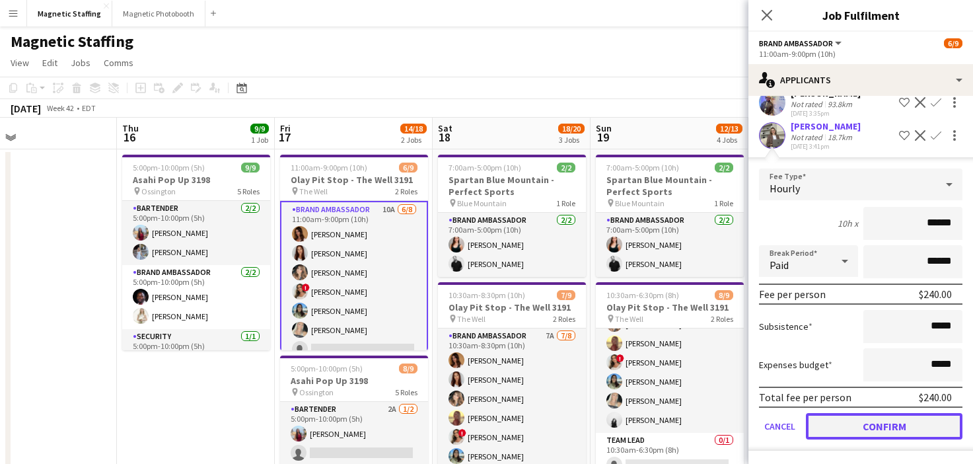
click at [883, 423] on button "Confirm" at bounding box center [884, 426] width 157 height 26
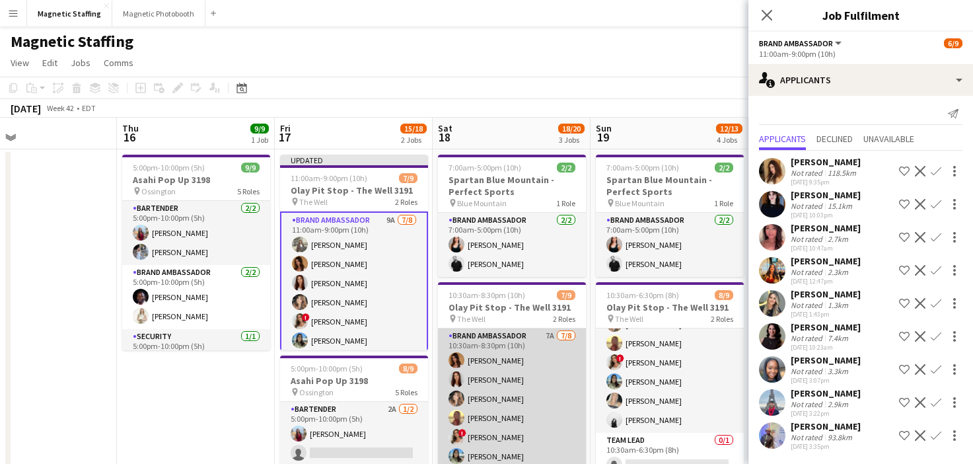
click at [528, 421] on app-card-role "Brand Ambassador 7A [DATE] 10:30am-8:30pm (10h) [PERSON_NAME] [PERSON_NAME] [PE…" at bounding box center [512, 417] width 148 height 179
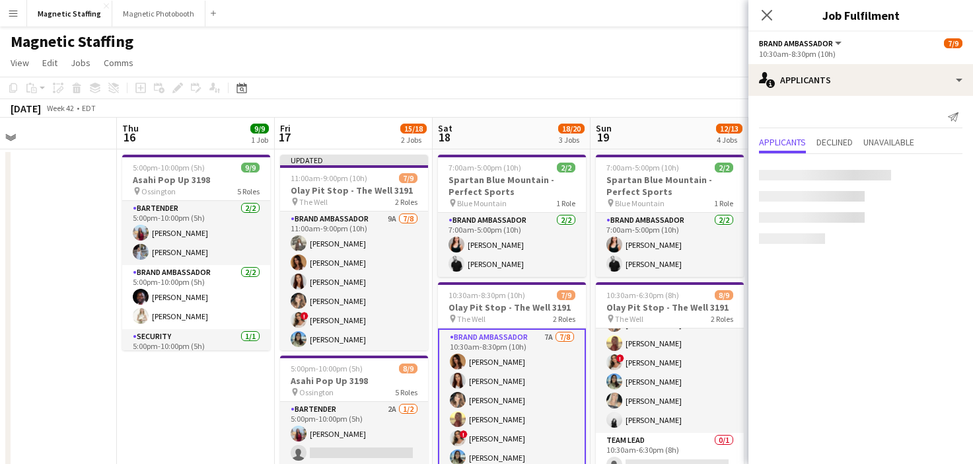
scroll to position [0, 0]
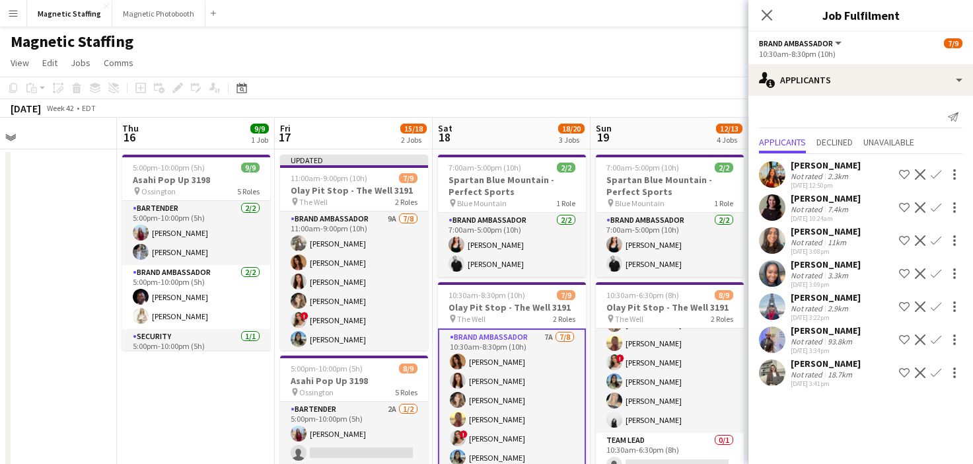
click at [934, 377] on app-icon "Confirm" at bounding box center [936, 372] width 11 height 11
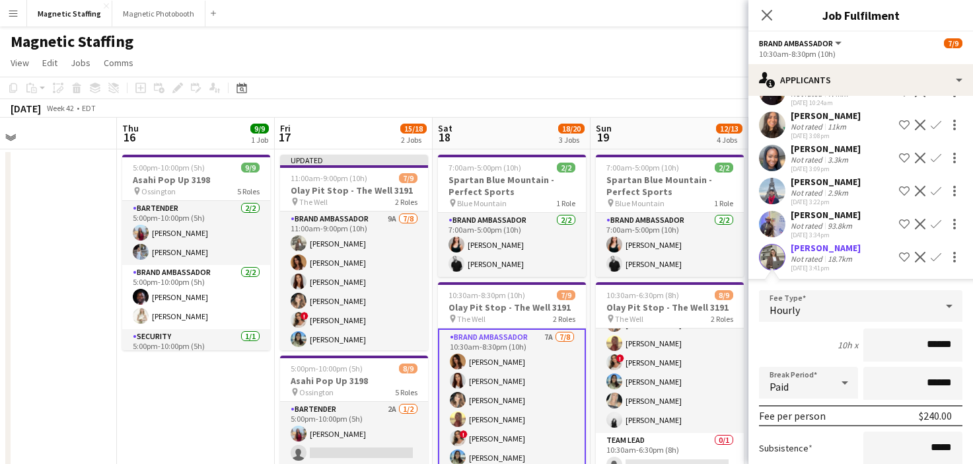
scroll to position [237, 0]
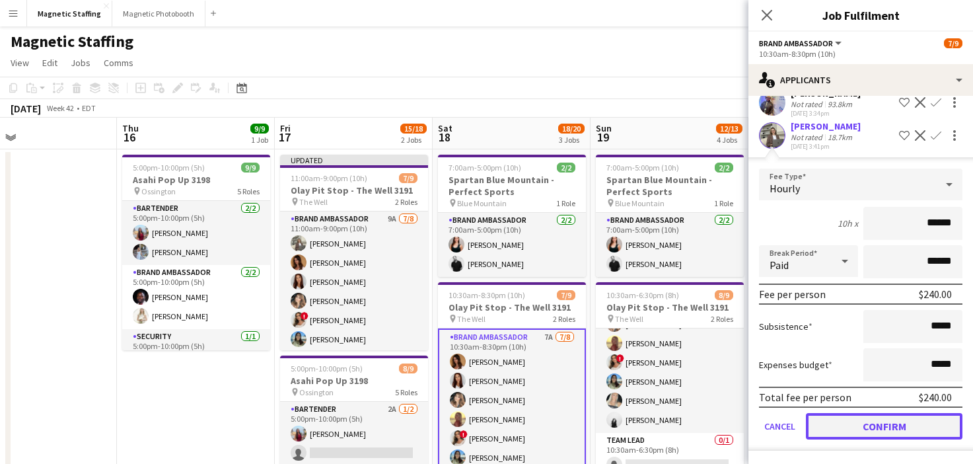
click at [889, 430] on button "Confirm" at bounding box center [884, 426] width 157 height 26
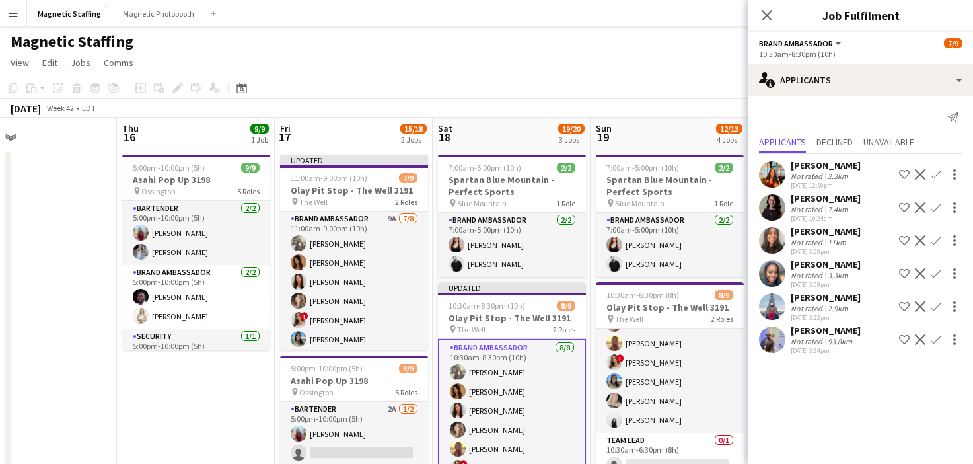
scroll to position [0, 0]
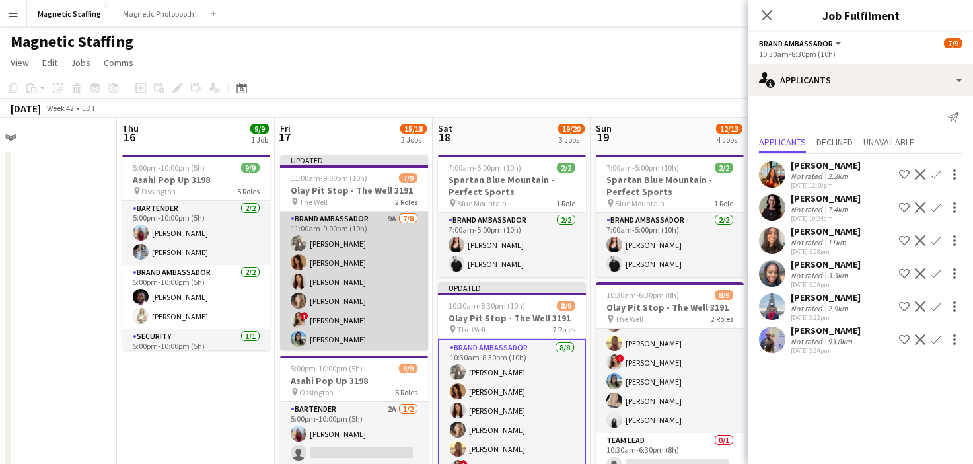
click at [352, 311] on app-card-role "Brand Ambassador 9A [DATE] 11:00am-9:00pm (10h) [PERSON_NAME] [PERSON_NAME] [PE…" at bounding box center [354, 300] width 148 height 179
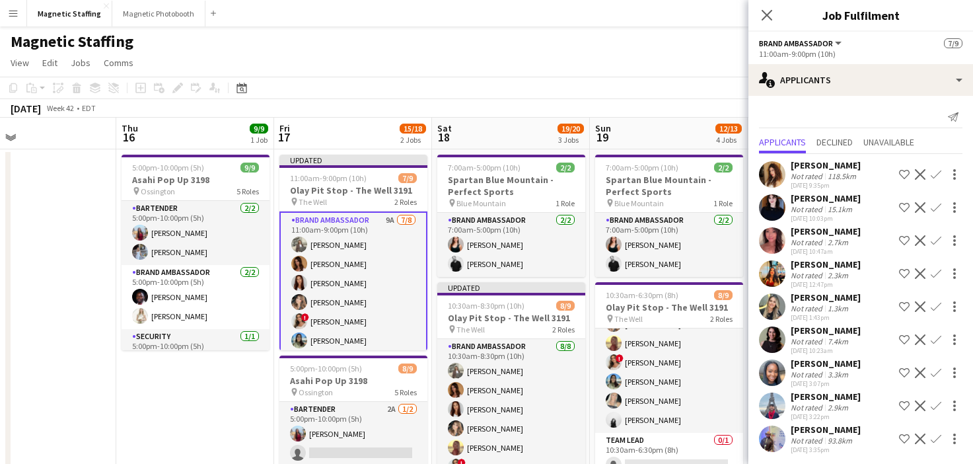
click at [352, 311] on app-card-role "Brand Ambassador 9A [DATE] 11:00am-9:00pm (10h) [PERSON_NAME] [PERSON_NAME] [PE…" at bounding box center [353, 302] width 148 height 182
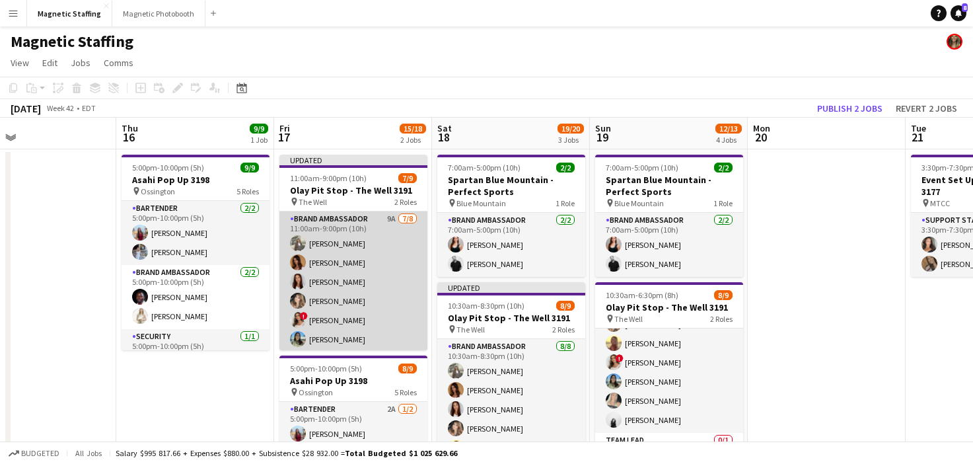
click at [352, 311] on app-card-role "Brand Ambassador 9A [DATE] 11:00am-9:00pm (10h) [PERSON_NAME] [PERSON_NAME] [PE…" at bounding box center [353, 300] width 148 height 179
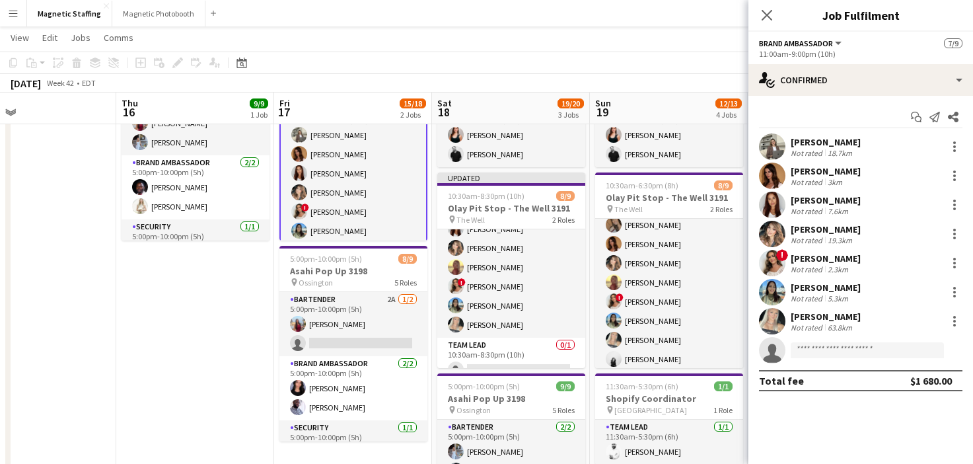
click at [355, 220] on app-card-role "Brand Ambassador 9A [DATE] 11:00am-9:00pm (10h) [PERSON_NAME] [PERSON_NAME] [PE…" at bounding box center [353, 193] width 148 height 182
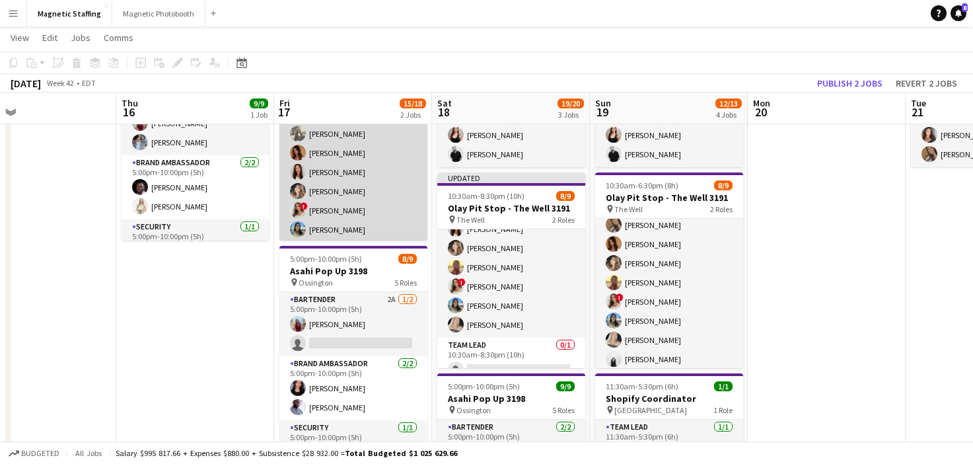
click at [355, 220] on app-card-role "Brand Ambassador 9A [DATE] 11:00am-9:00pm (10h) [PERSON_NAME] [PERSON_NAME] [PE…" at bounding box center [353, 191] width 148 height 179
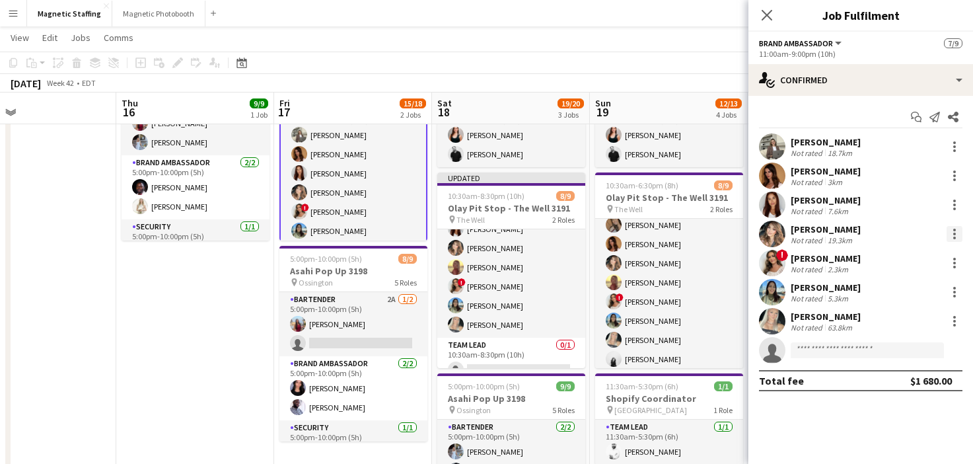
click at [955, 229] on div at bounding box center [954, 230] width 3 height 3
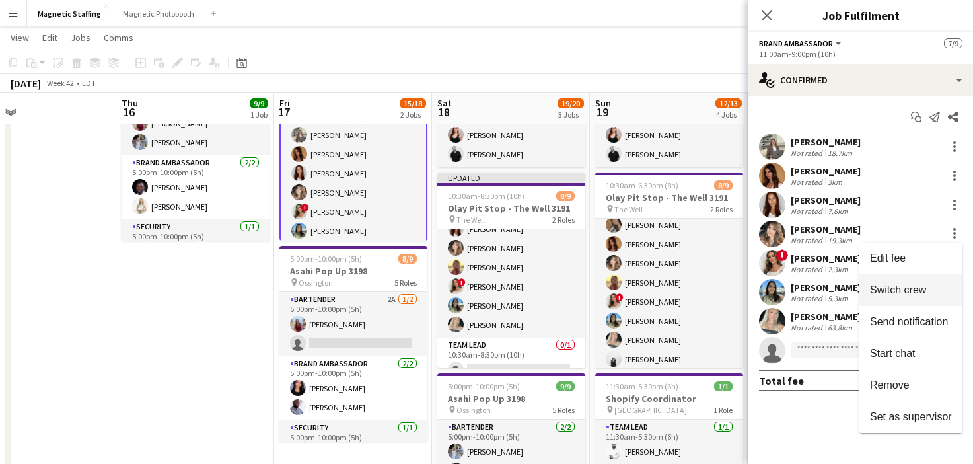
click at [911, 293] on span "Switch crew" at bounding box center [898, 289] width 56 height 11
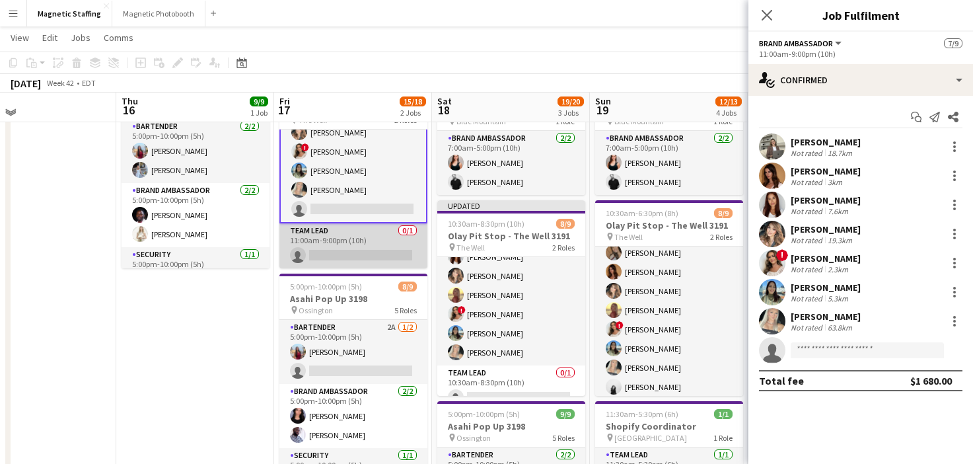
click at [371, 250] on app-card-role "Team Lead 0/1 11:00am-9:00pm (10h) single-neutral-actions" at bounding box center [353, 245] width 148 height 45
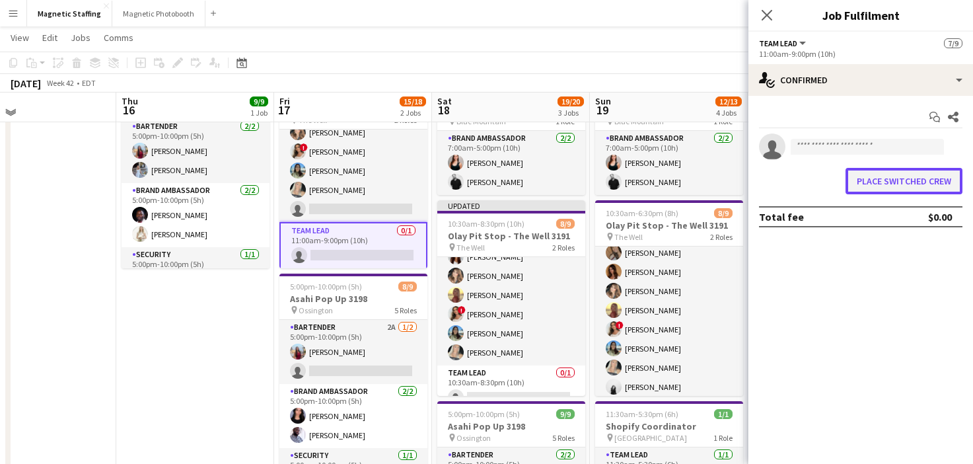
click at [894, 177] on button "Place switched crew" at bounding box center [904, 181] width 117 height 26
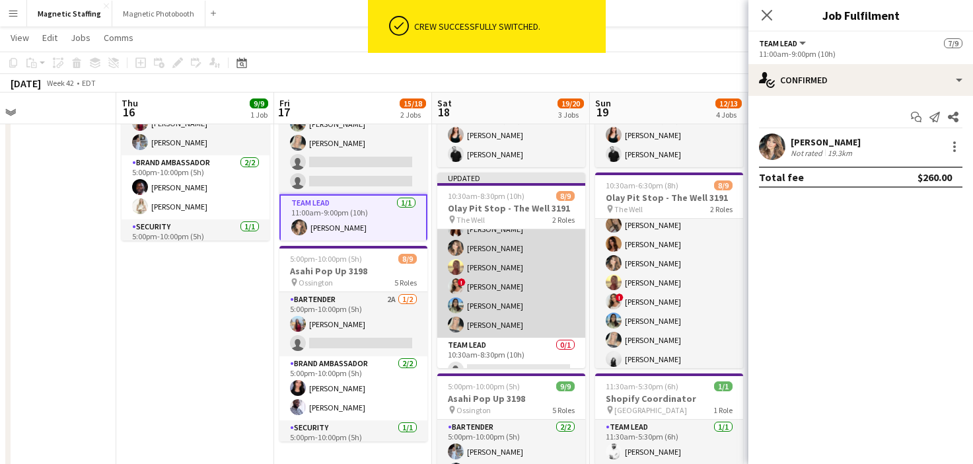
click at [522, 309] on app-card-role "Brand Ambassador [DATE] 10:30am-8:30pm (10h) [PERSON_NAME] [PERSON_NAME] [PERSO…" at bounding box center [511, 248] width 148 height 179
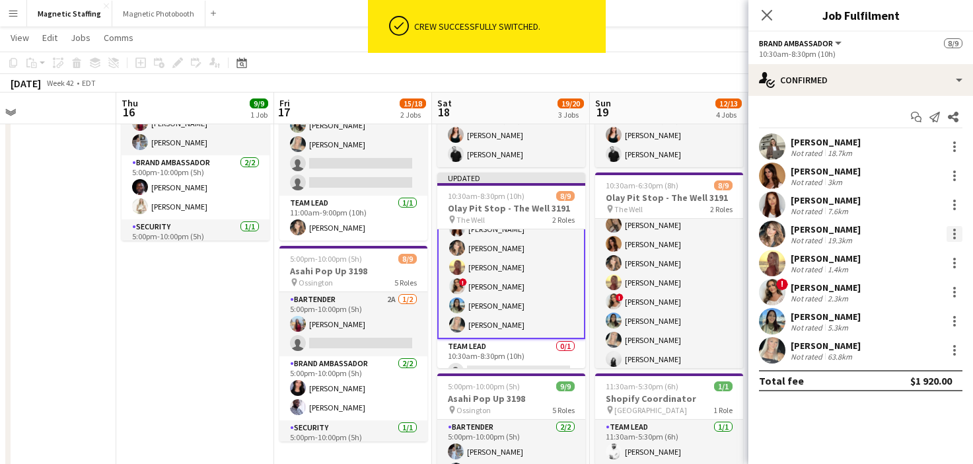
click at [952, 235] on div at bounding box center [955, 234] width 16 height 16
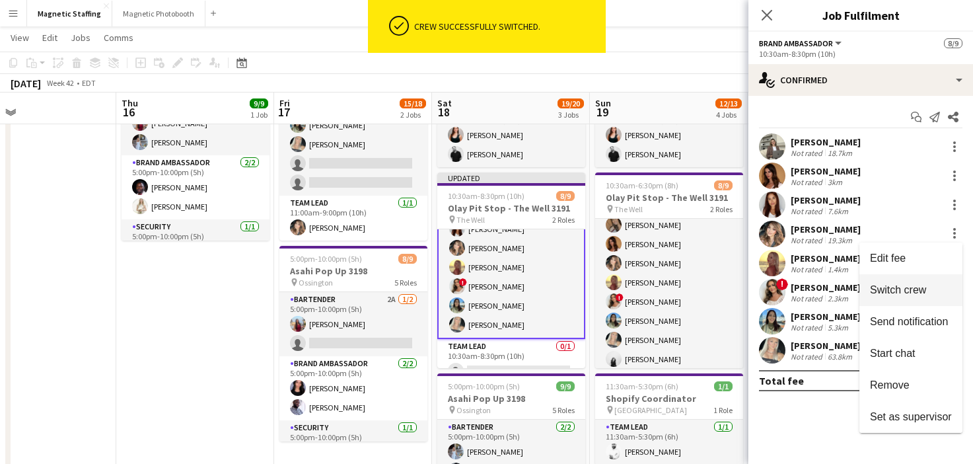
click at [914, 287] on span "Switch crew" at bounding box center [898, 289] width 56 height 11
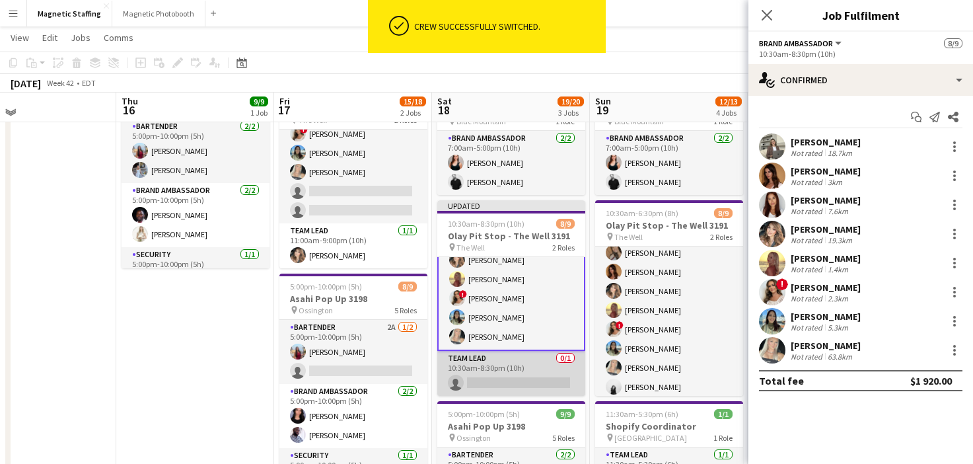
click at [497, 380] on app-card-role "Team Lead 0/1 10:30am-8:30pm (10h) single-neutral-actions" at bounding box center [511, 373] width 148 height 45
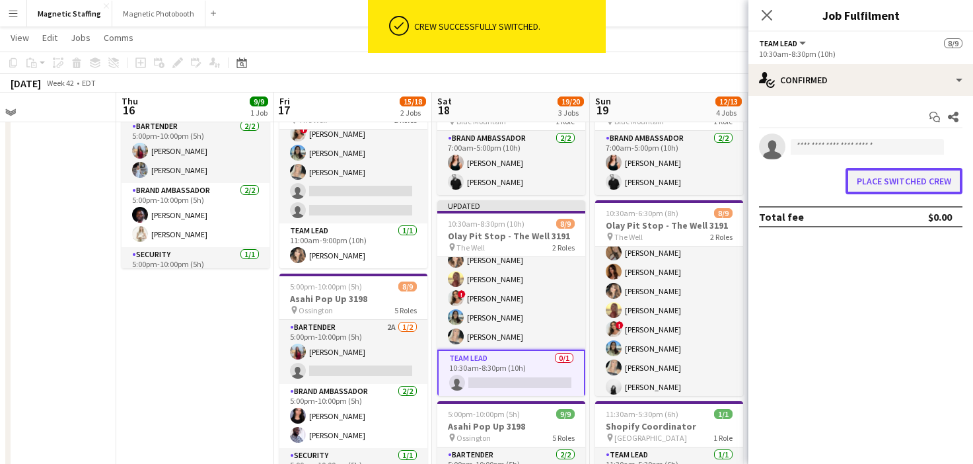
click at [896, 183] on button "Place switched crew" at bounding box center [904, 181] width 117 height 26
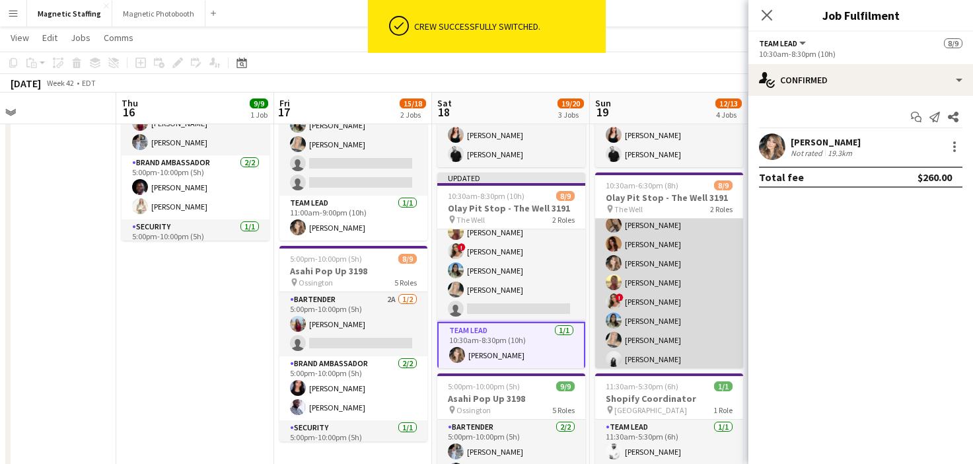
click at [677, 285] on app-card-role "Brand Ambassador [DATE] 10:30am-6:30pm (8h) [PERSON_NAME] [PERSON_NAME] [PERSON…" at bounding box center [669, 282] width 148 height 179
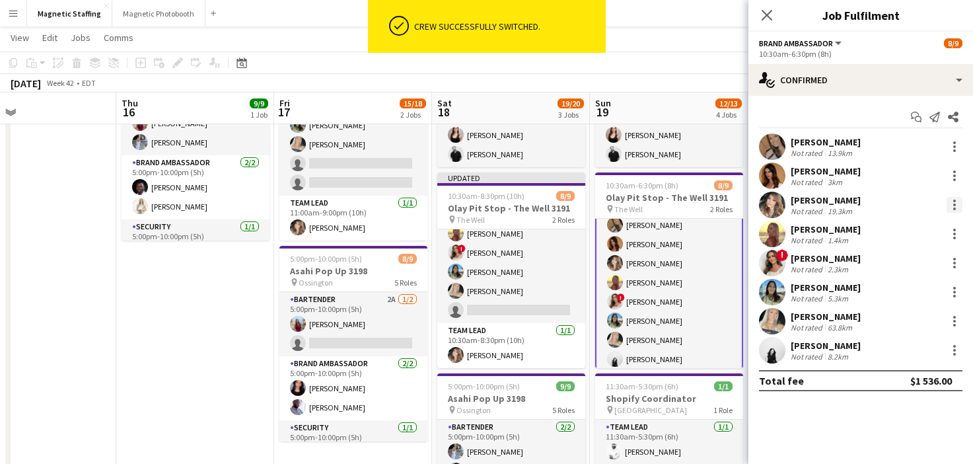
click at [958, 209] on div at bounding box center [955, 205] width 16 height 16
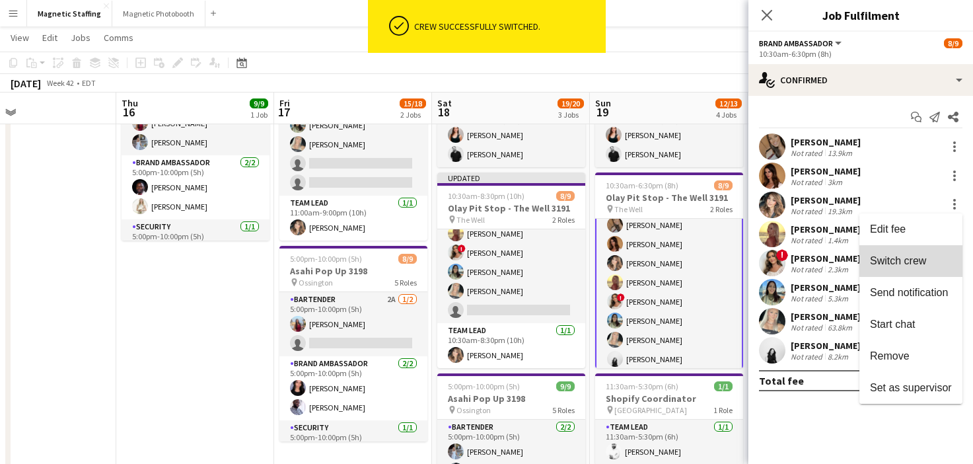
click at [920, 250] on button "Switch crew" at bounding box center [910, 261] width 103 height 32
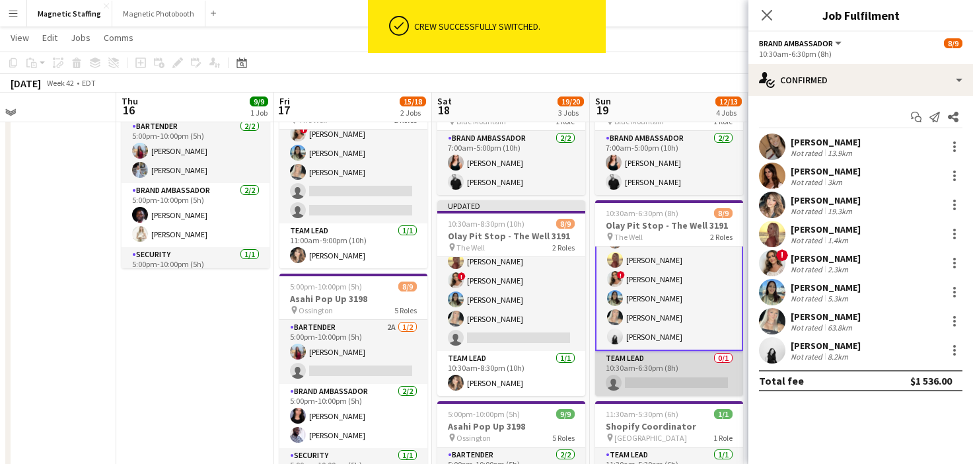
click at [643, 378] on app-card-role "Team Lead 0/1 10:30am-6:30pm (8h) single-neutral-actions" at bounding box center [669, 373] width 148 height 45
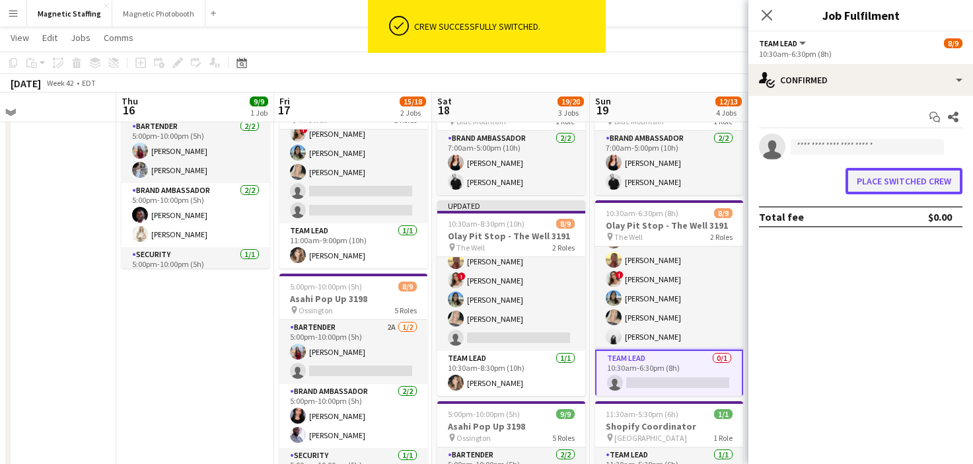
click at [898, 186] on button "Place switched crew" at bounding box center [904, 181] width 117 height 26
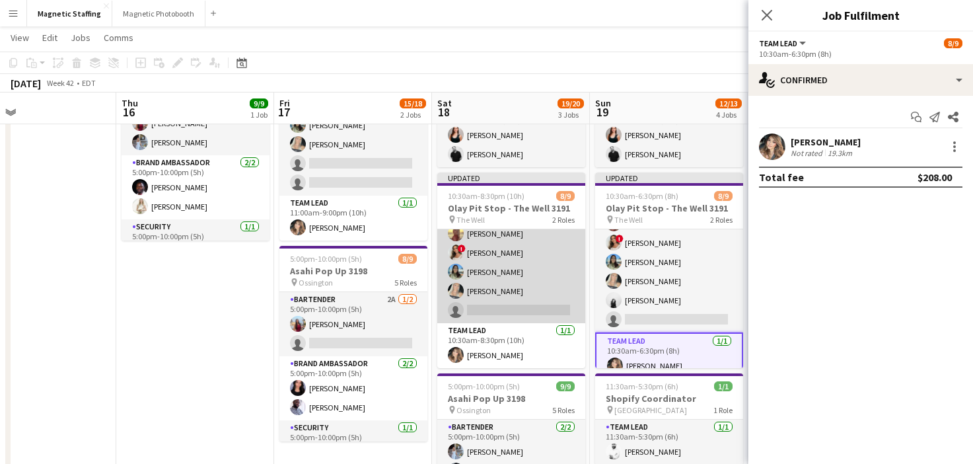
click at [487, 295] on app-card-role "Brand Ambassador 6A [DATE] 10:30am-8:30pm (10h) [PERSON_NAME] [PERSON_NAME] [PE…" at bounding box center [511, 233] width 148 height 179
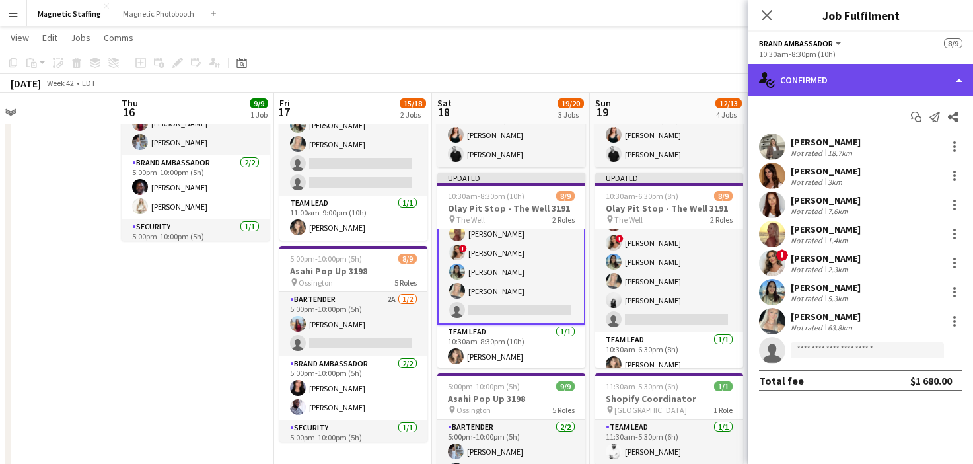
click at [868, 85] on div "single-neutral-actions-check-2 Confirmed" at bounding box center [860, 80] width 225 height 32
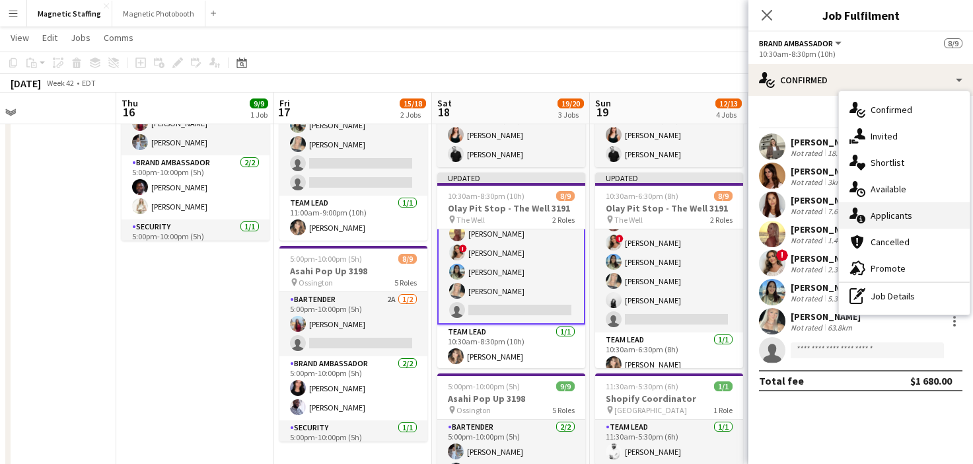
click at [860, 213] on icon "single-neutral-actions-information" at bounding box center [857, 215] width 16 height 16
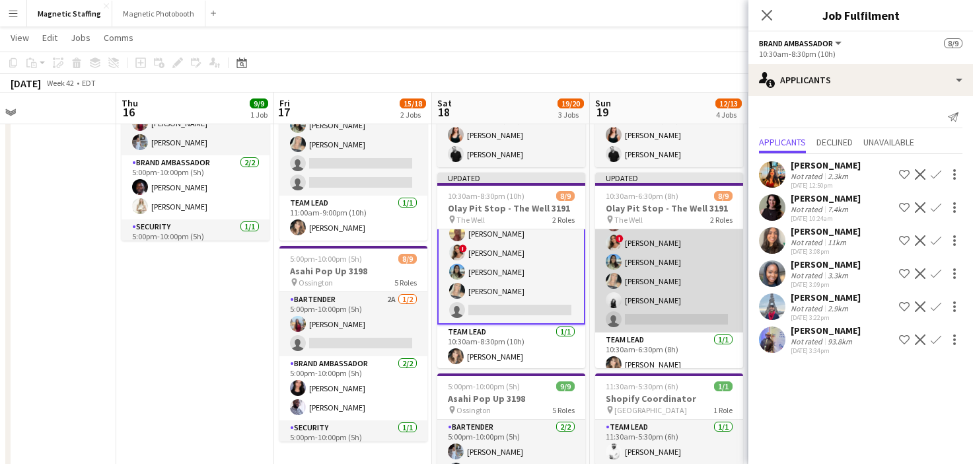
click at [645, 277] on app-card-role "Brand Ambassador 8A [DATE] 10:30am-6:30pm (8h) [PERSON_NAME] [PERSON_NAME] [PER…" at bounding box center [669, 242] width 148 height 179
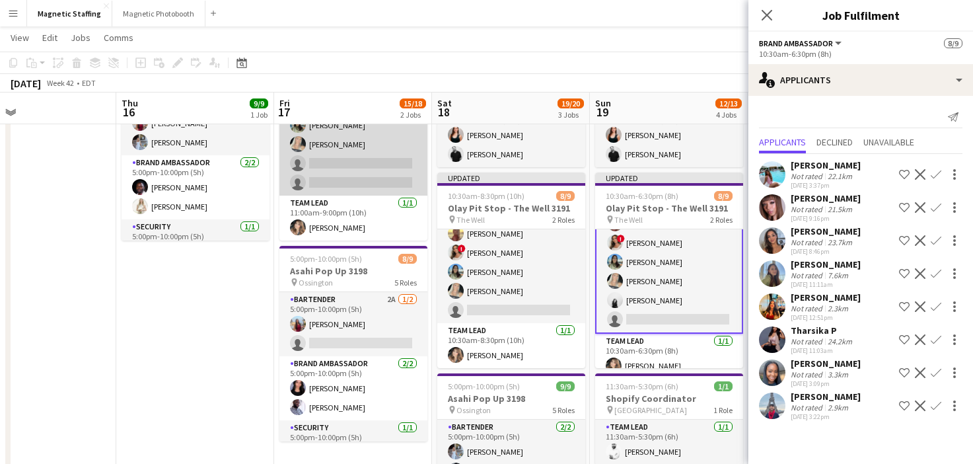
click at [314, 177] on app-card-role "Brand Ambassador 9A [DATE] 11:00am-9:00pm (10h) [PERSON_NAME] [PERSON_NAME] [PE…" at bounding box center [353, 106] width 148 height 179
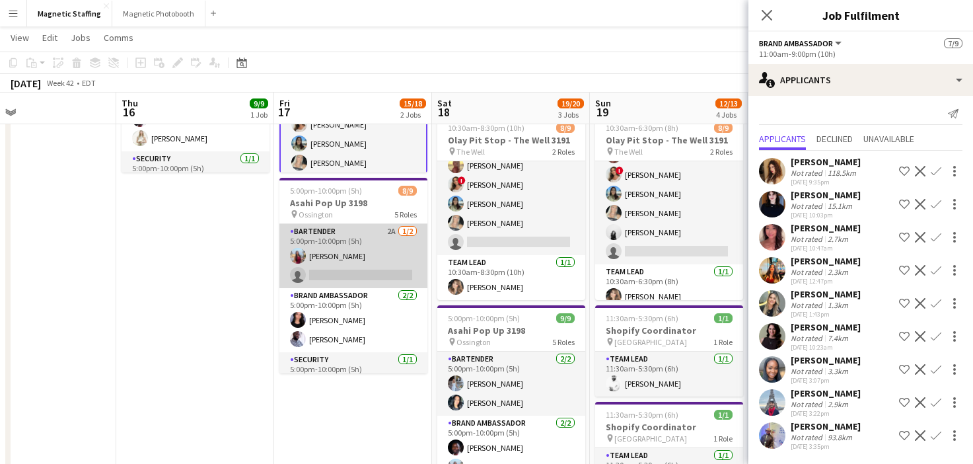
click at [387, 264] on app-card-role "Bartender 2A [DATE] 5:00pm-10:00pm (5h) [PERSON_NAME] single-neutral-actions" at bounding box center [353, 256] width 148 height 64
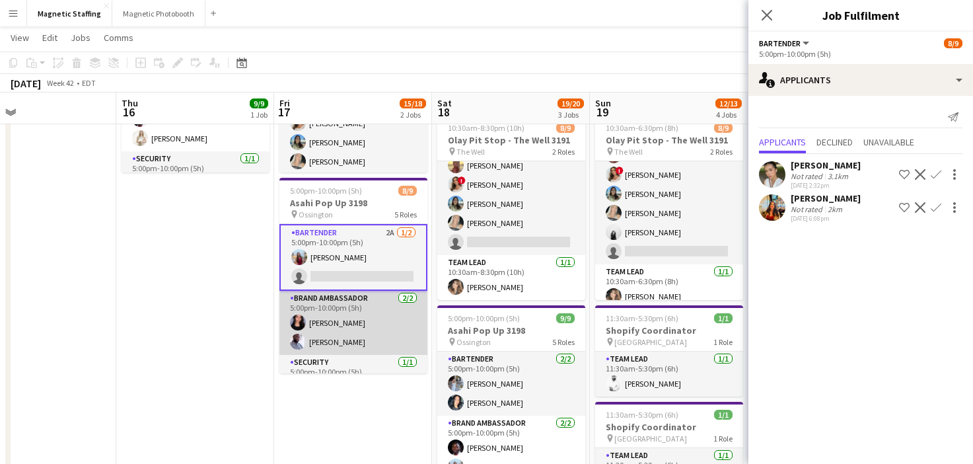
click at [357, 330] on app-card-role "Brand Ambassador [DATE] 5:00pm-10:00pm (5h) [PERSON_NAME] [PERSON_NAME]" at bounding box center [353, 323] width 148 height 64
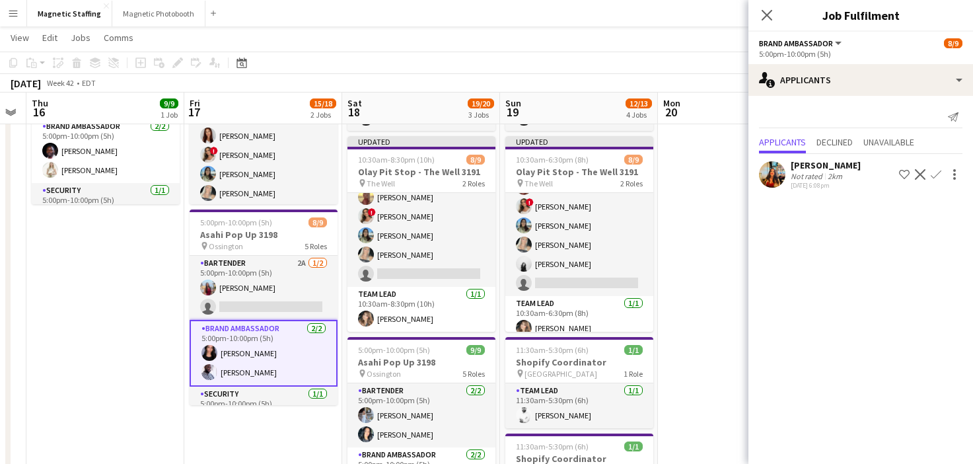
click at [281, 370] on app-card-role "Brand Ambassador [DATE] 5:00pm-10:00pm (5h) [PERSON_NAME] [PERSON_NAME]" at bounding box center [264, 353] width 148 height 67
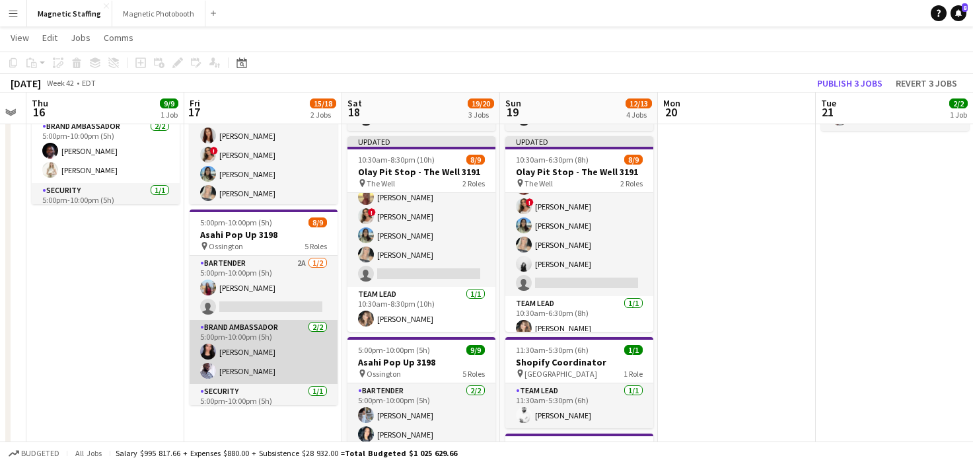
click at [281, 370] on app-card-role "Brand Ambassador [DATE] 5:00pm-10:00pm (5h) [PERSON_NAME] [PERSON_NAME]" at bounding box center [264, 352] width 148 height 64
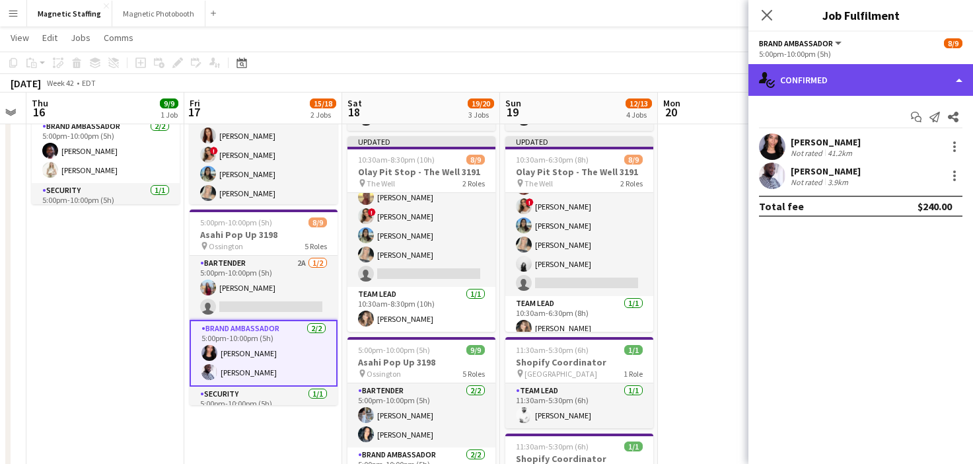
click at [882, 77] on div "single-neutral-actions-check-2 Confirmed" at bounding box center [860, 80] width 225 height 32
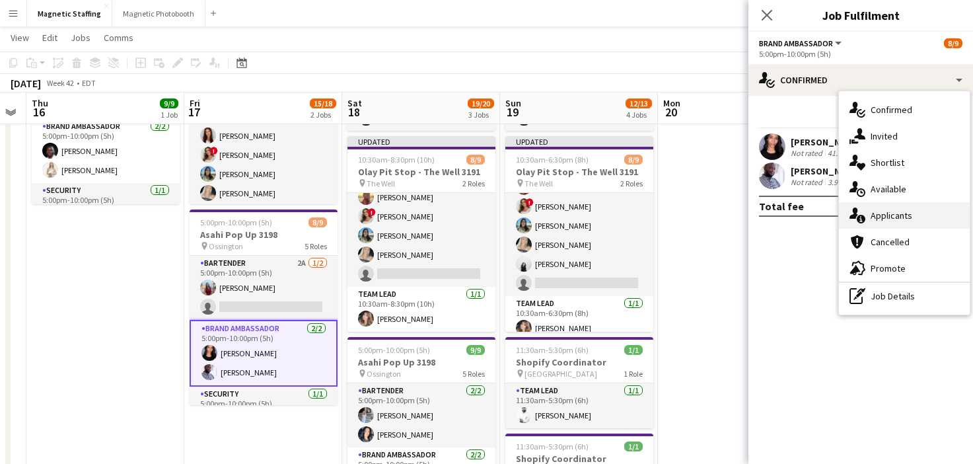
click at [879, 211] on span "Applicants" at bounding box center [892, 215] width 42 height 12
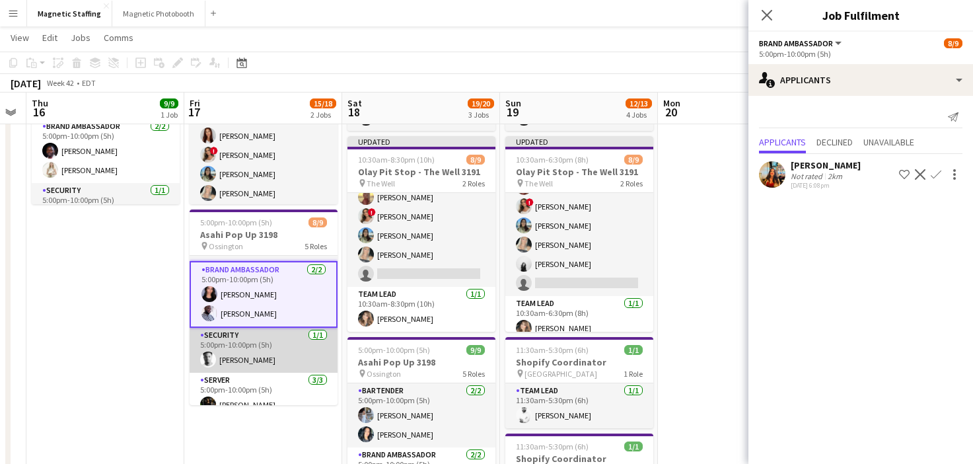
click at [251, 357] on app-card-role "Security [DATE] 5:00pm-10:00pm (5h) [PERSON_NAME]" at bounding box center [264, 350] width 148 height 45
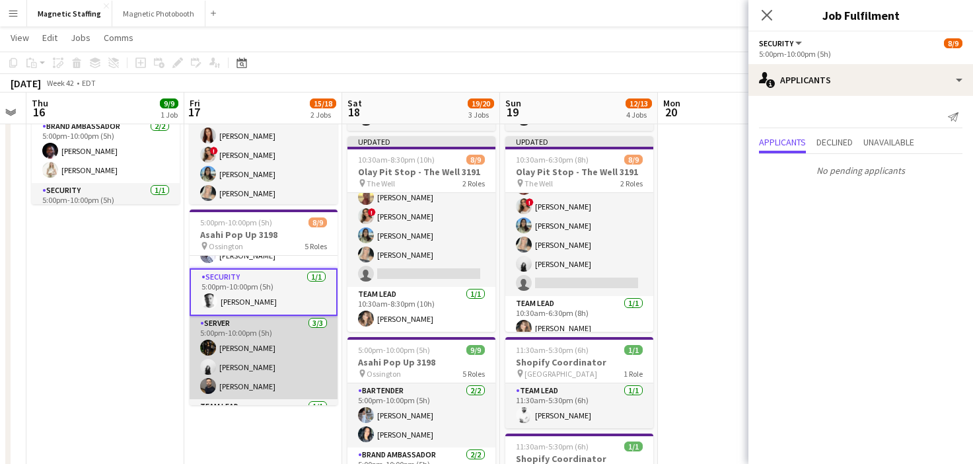
click at [248, 367] on app-card-role "Server [DATE] 5:00pm-10:00pm (5h) [PERSON_NAME] [PERSON_NAME] [PERSON_NAME]" at bounding box center [264, 357] width 148 height 83
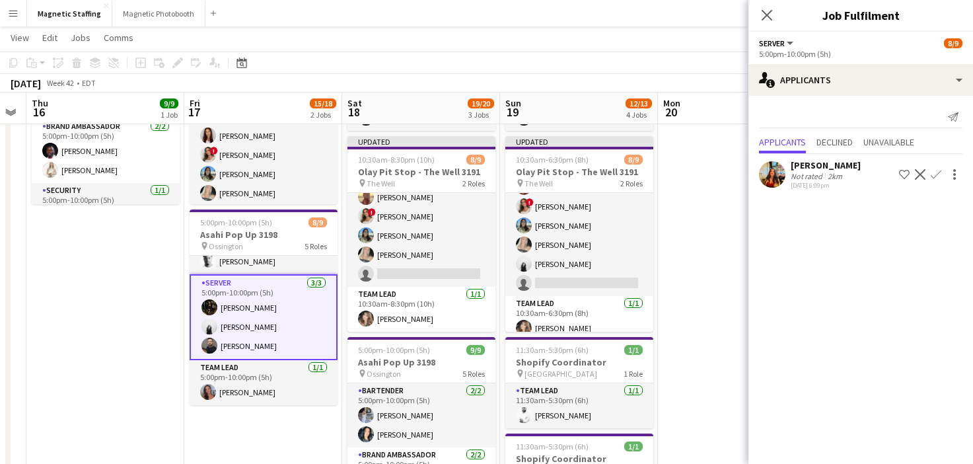
click at [248, 367] on app-card-role "Team Lead [DATE] 5:00pm-10:00pm (5h) [PERSON_NAME]" at bounding box center [264, 382] width 148 height 45
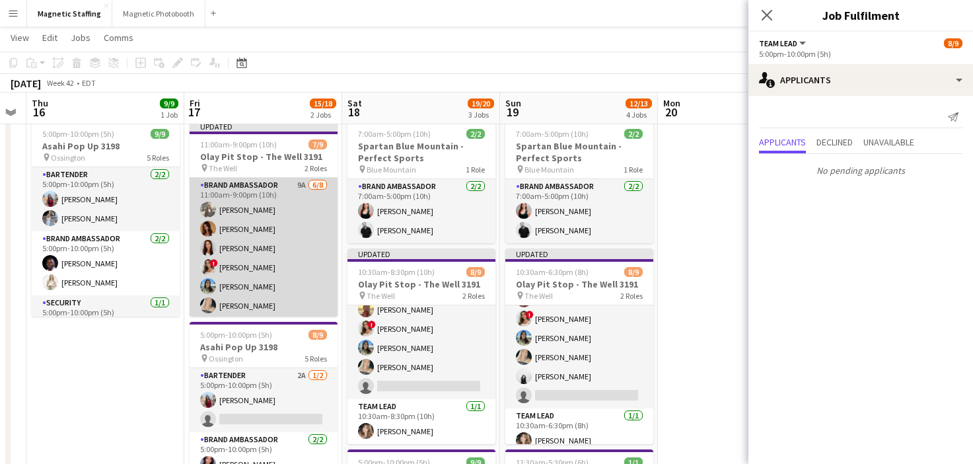
click at [267, 260] on app-card-role "Brand Ambassador 9A [DATE] 11:00am-9:00pm (10h) [PERSON_NAME] [PERSON_NAME] [PE…" at bounding box center [264, 267] width 148 height 179
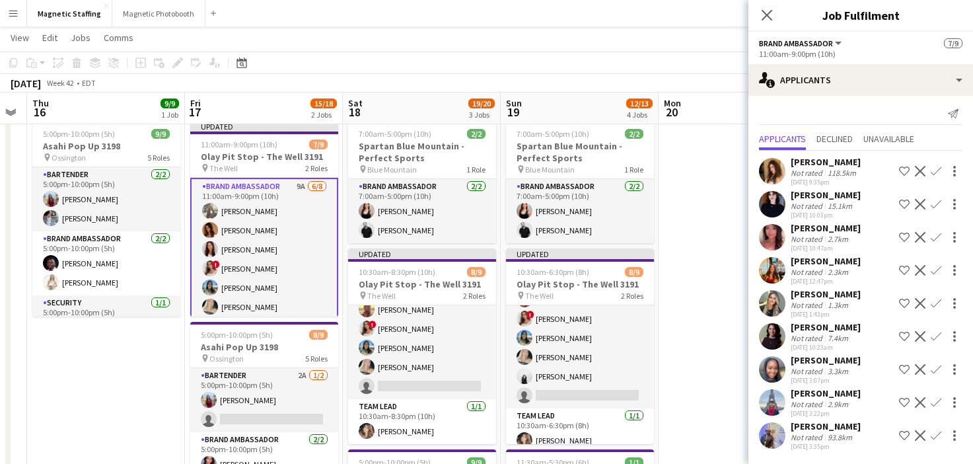
click at [768, 331] on app-user-avatar at bounding box center [772, 336] width 26 height 26
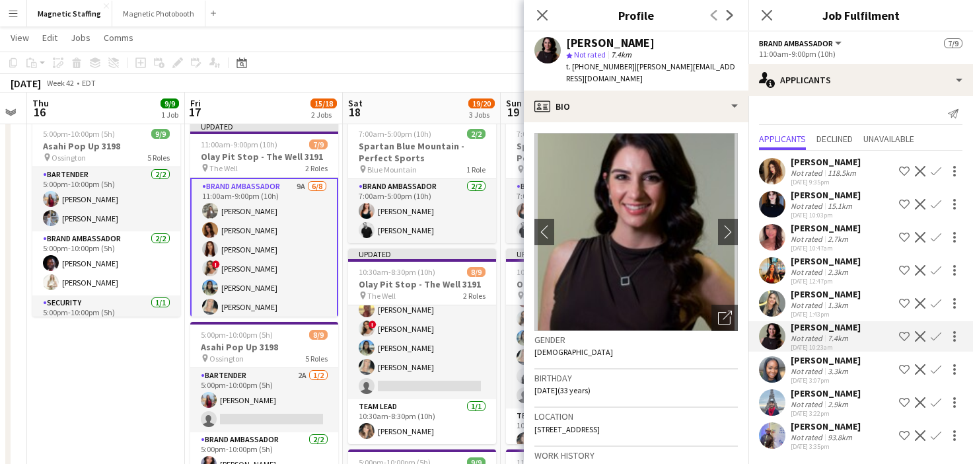
click at [118, 350] on app-date-cell "5:00pm-10:00pm (5h) 9/9 Asahi Pop Up 3198 pin Ossington 5 Roles Bartender [DATE…" at bounding box center [106, 451] width 158 height 670
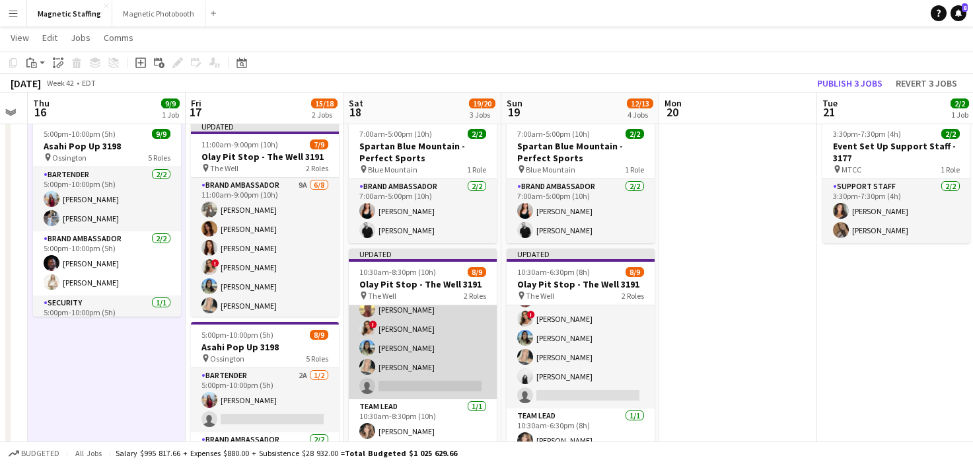
click at [394, 340] on app-card-role "Brand Ambassador 6A [DATE] 10:30am-8:30pm (10h) [PERSON_NAME] [PERSON_NAME] [PE…" at bounding box center [423, 309] width 148 height 179
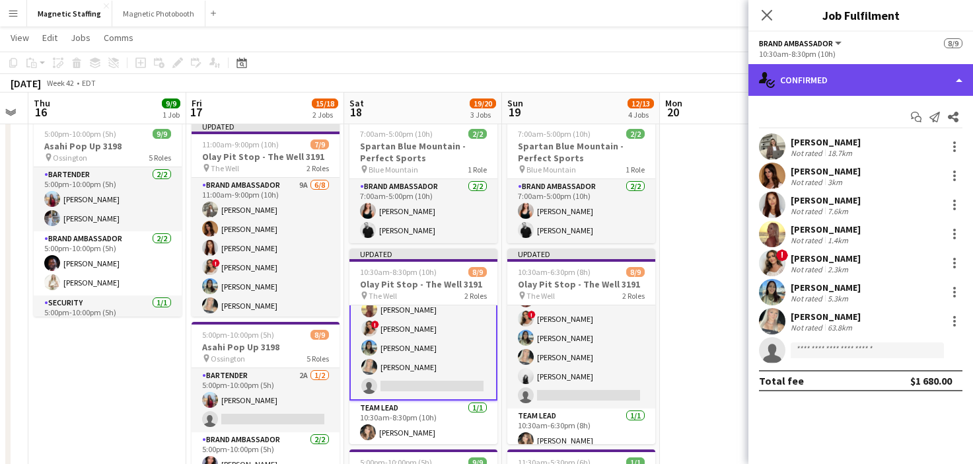
click at [842, 82] on div "single-neutral-actions-check-2 Confirmed" at bounding box center [860, 80] width 225 height 32
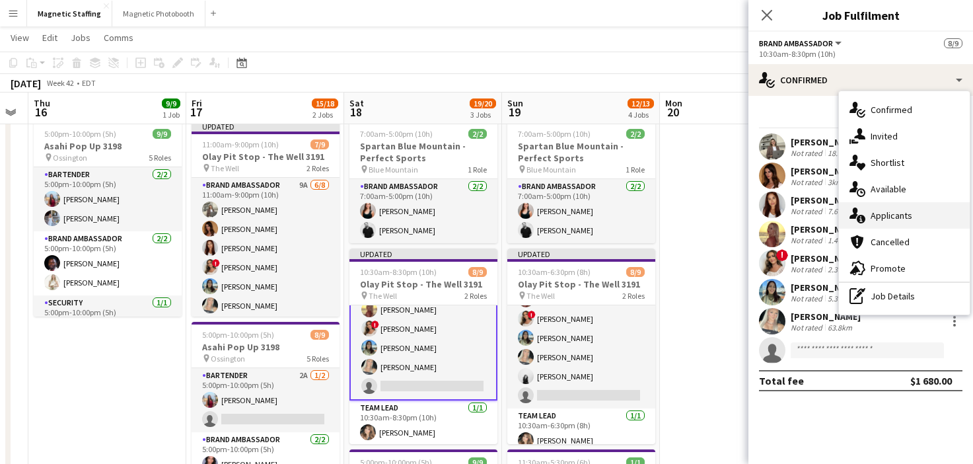
click at [869, 219] on div "single-neutral-actions-information Applicants" at bounding box center [904, 215] width 131 height 26
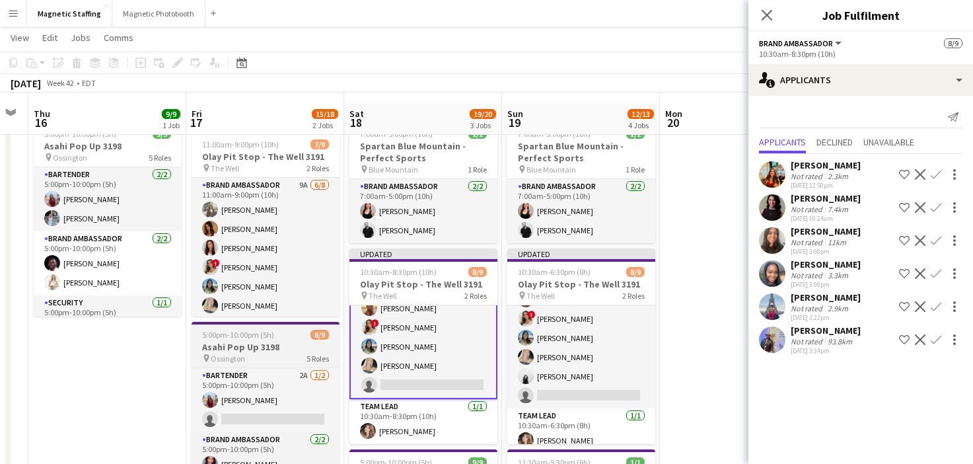
scroll to position [131, 0]
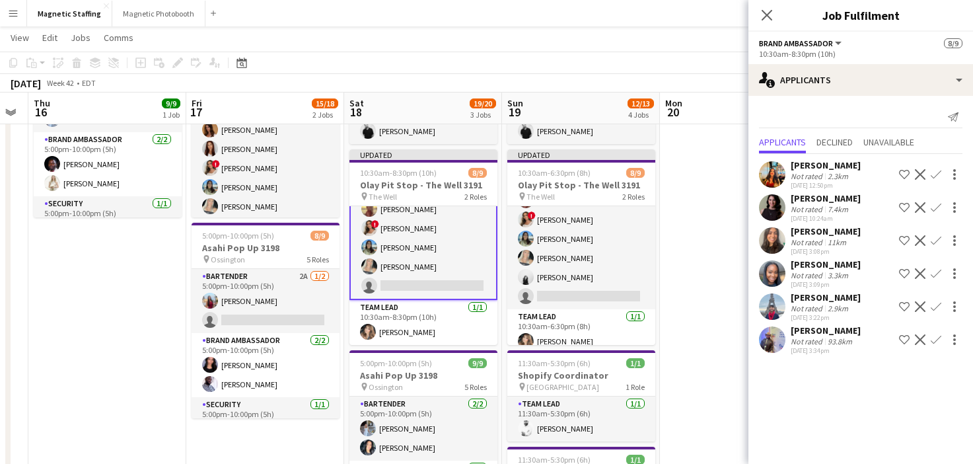
click at [270, 350] on app-card-role "Brand Ambassador [DATE] 5:00pm-10:00pm (5h) [PERSON_NAME] [PERSON_NAME]" at bounding box center [266, 365] width 148 height 64
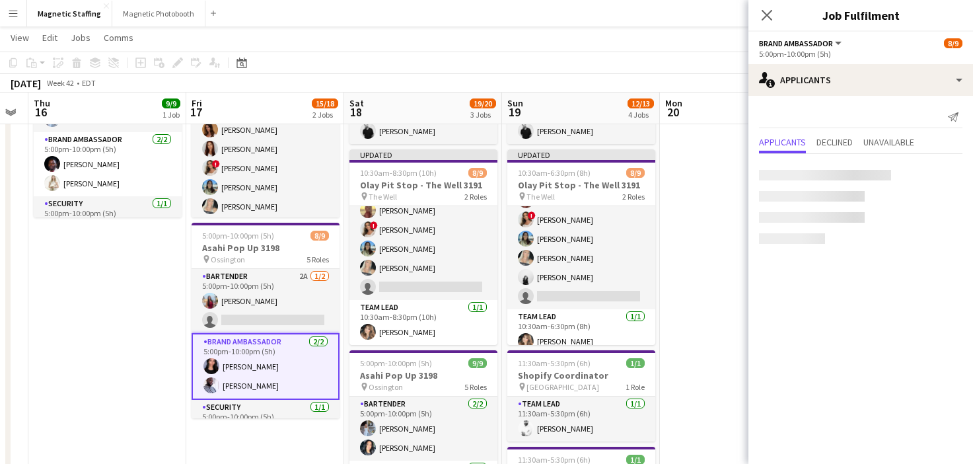
scroll to position [85, 0]
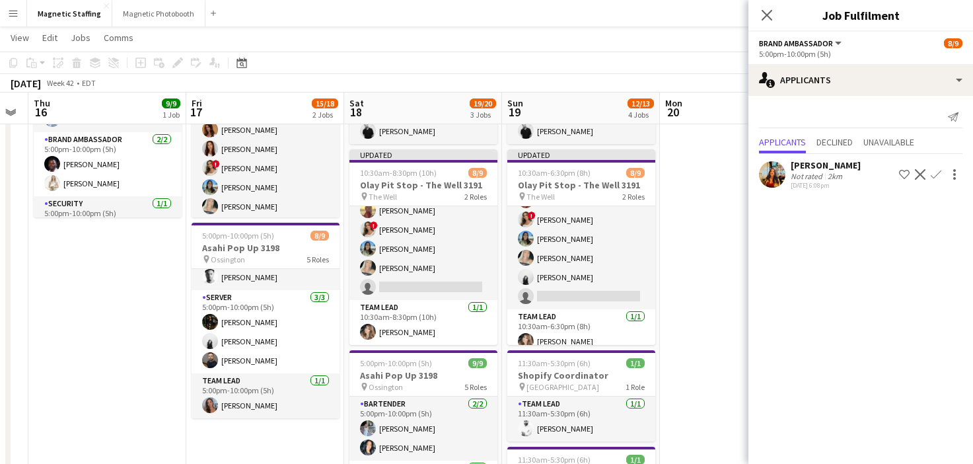
click at [267, 383] on app-card-role "Team Lead [DATE] 5:00pm-10:00pm (5h) [PERSON_NAME]" at bounding box center [266, 395] width 148 height 45
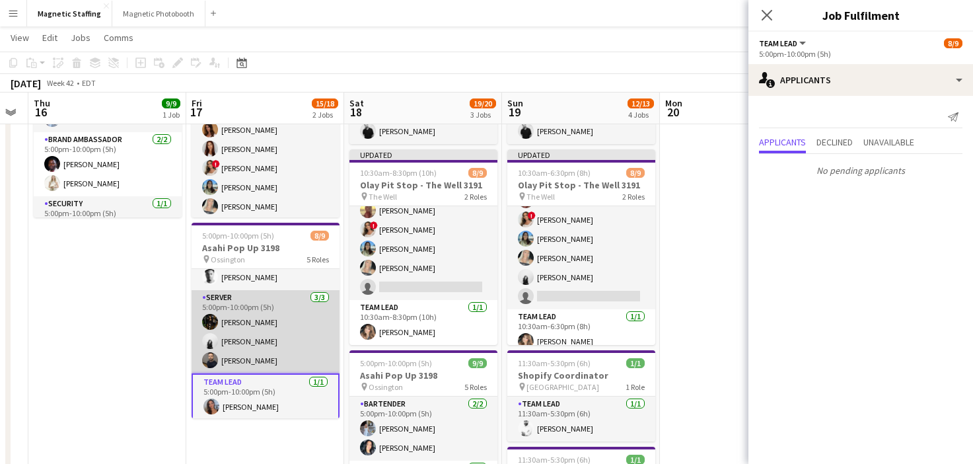
click at [279, 351] on app-card-role "Server [DATE] 5:00pm-10:00pm (5h) [PERSON_NAME] [PERSON_NAME] [PERSON_NAME]" at bounding box center [266, 331] width 148 height 83
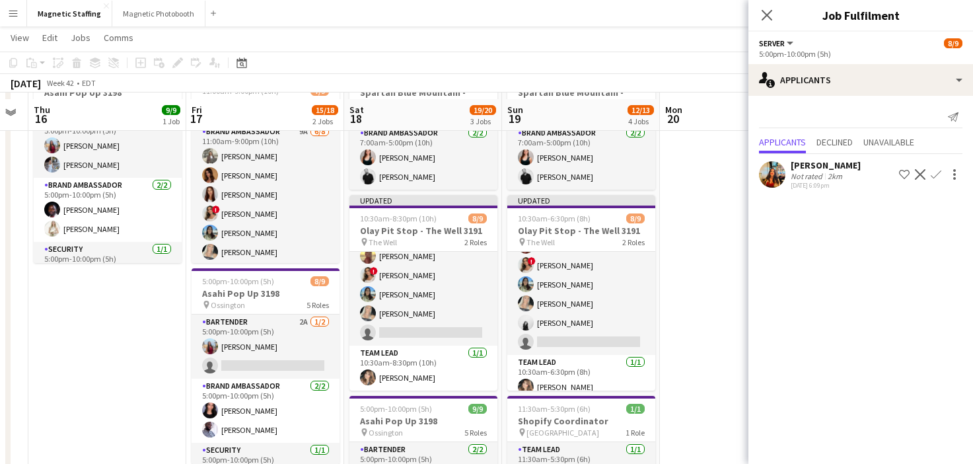
scroll to position [85, 0]
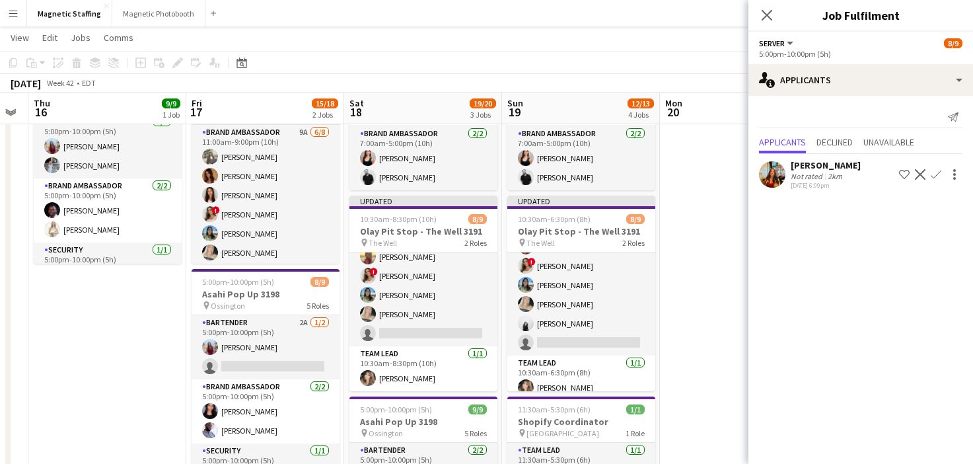
click at [267, 361] on app-card-role "Bartender 2A [DATE] 5:00pm-10:00pm (5h) [PERSON_NAME] single-neutral-actions" at bounding box center [266, 347] width 148 height 64
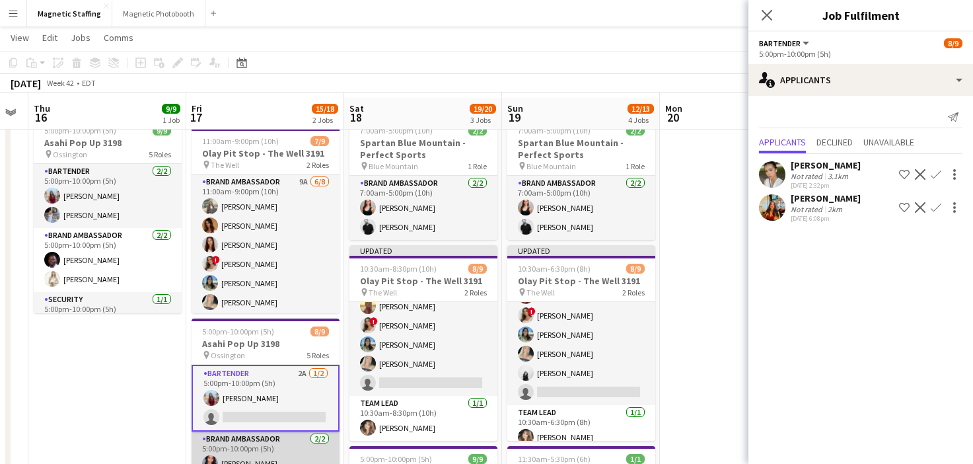
scroll to position [20, 0]
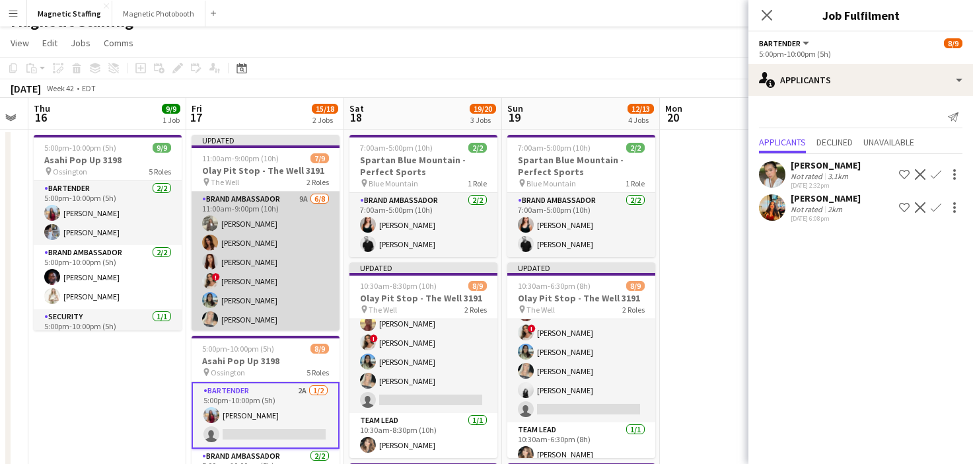
click at [281, 307] on app-card-role "Brand Ambassador 9A [DATE] 11:00am-9:00pm (10h) [PERSON_NAME] [PERSON_NAME] [PE…" at bounding box center [266, 281] width 148 height 179
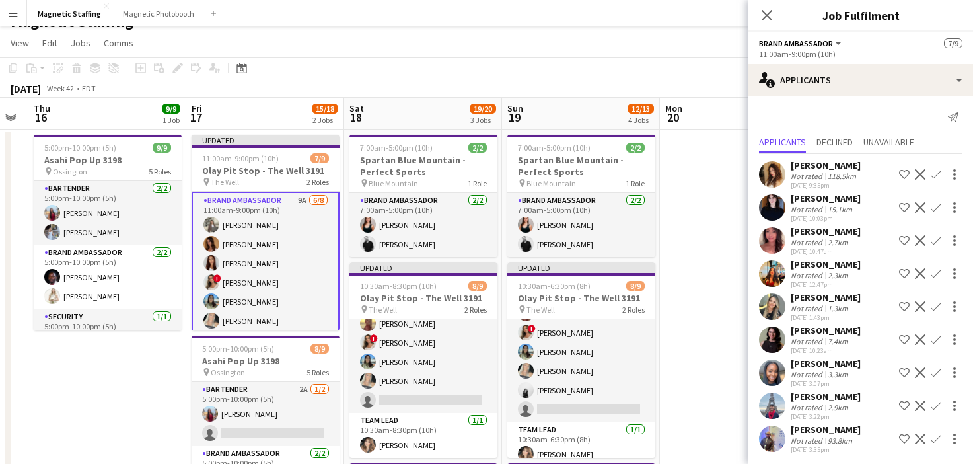
scroll to position [3, 0]
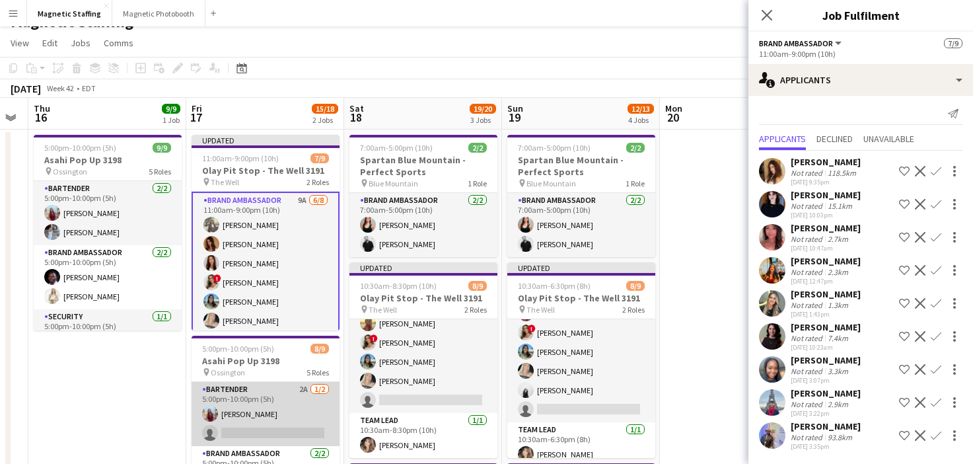
click at [285, 420] on app-card-role "Bartender 2A [DATE] 5:00pm-10:00pm (5h) [PERSON_NAME] single-neutral-actions" at bounding box center [266, 414] width 148 height 64
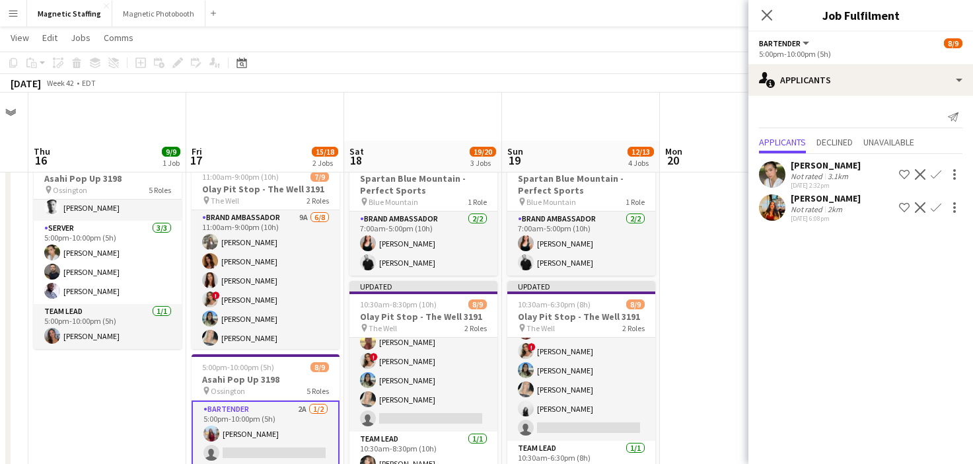
scroll to position [114, 0]
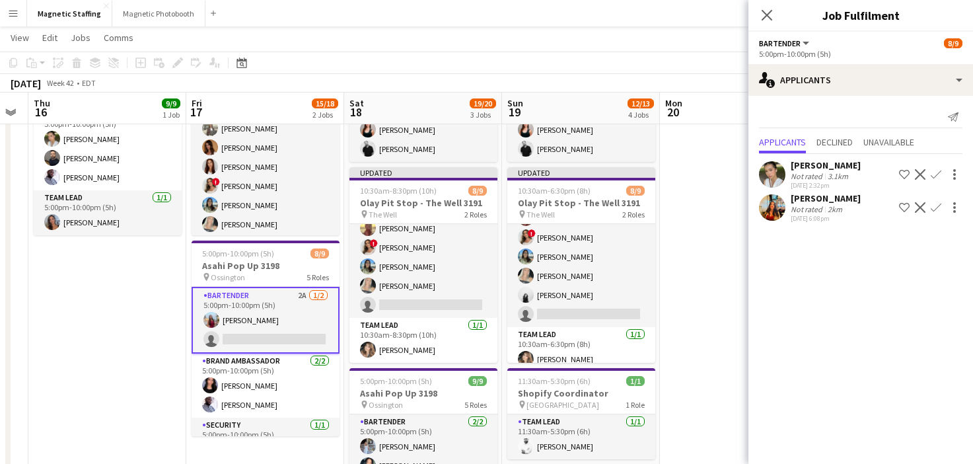
click at [937, 177] on app-icon "Confirm" at bounding box center [936, 174] width 11 height 11
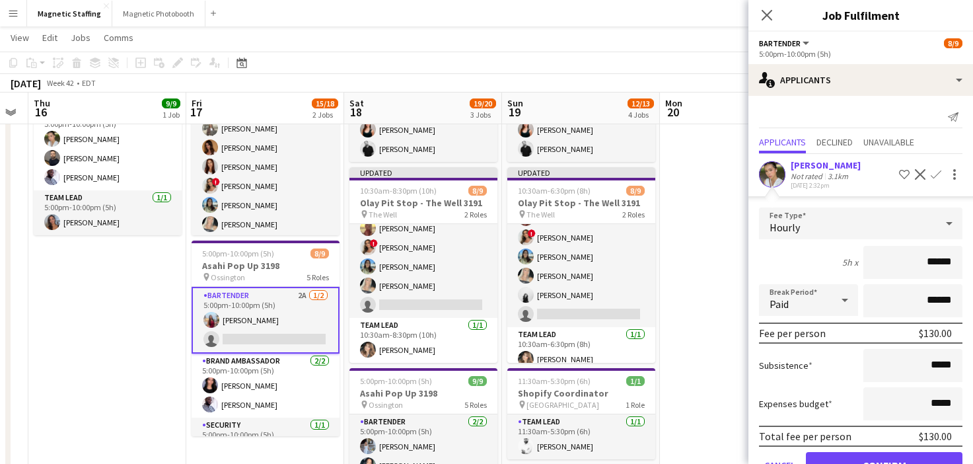
scroll to position [72, 0]
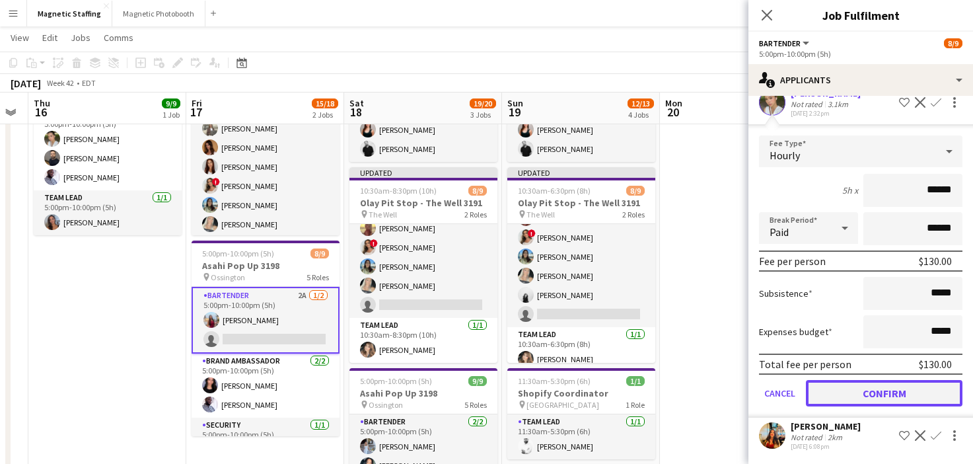
click at [829, 393] on button "Confirm" at bounding box center [884, 393] width 157 height 26
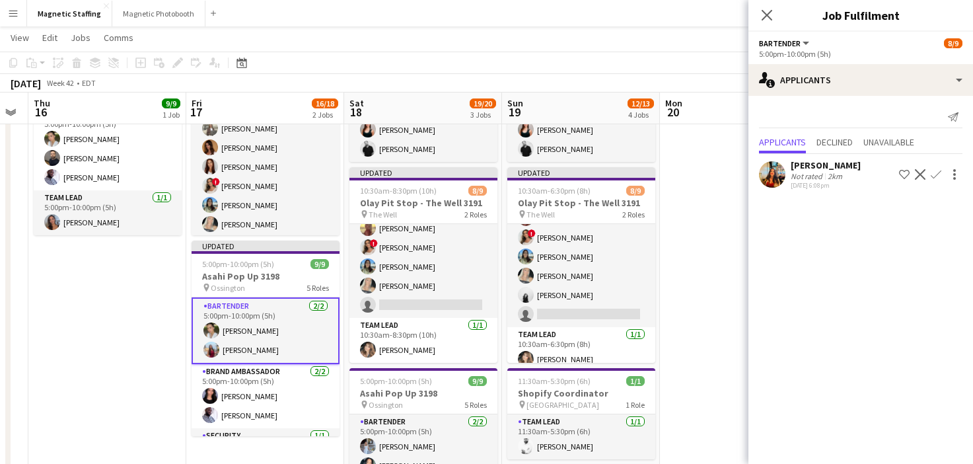
click at [682, 357] on app-date-cell at bounding box center [739, 369] width 158 height 670
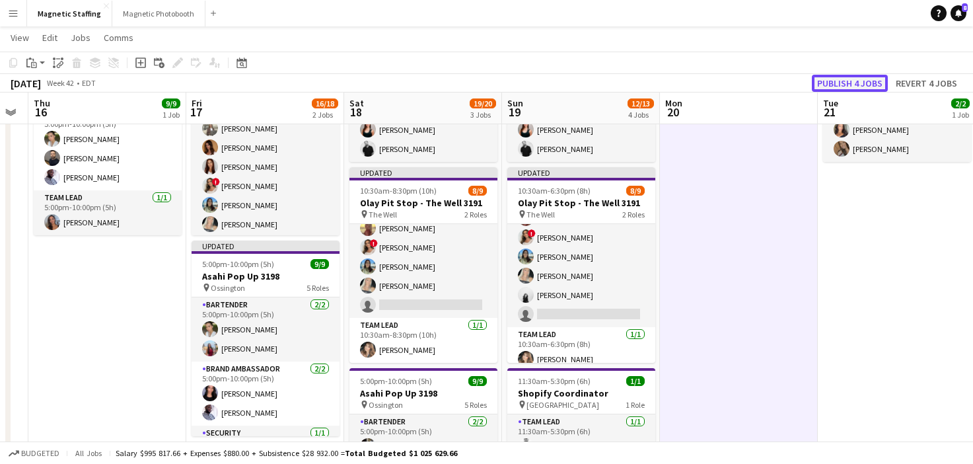
click at [873, 87] on button "Publish 4 jobs" at bounding box center [850, 83] width 76 height 17
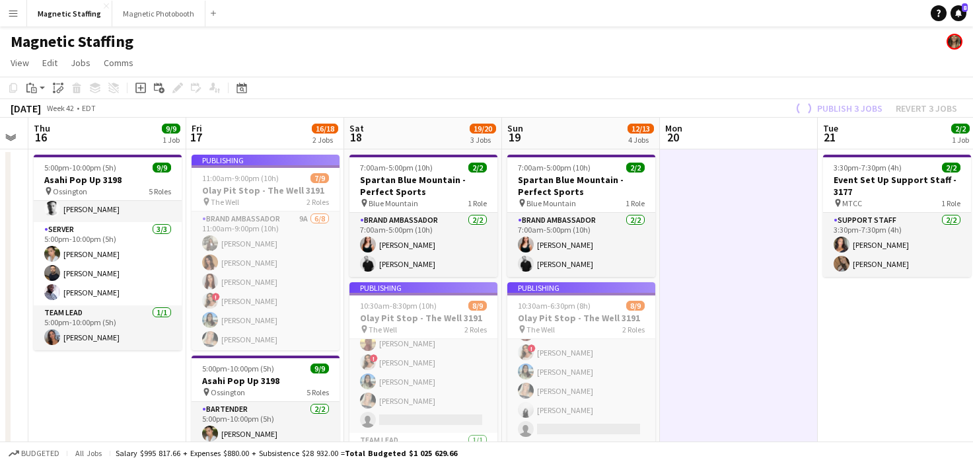
scroll to position [75, 0]
